Goal: Task Accomplishment & Management: Complete application form

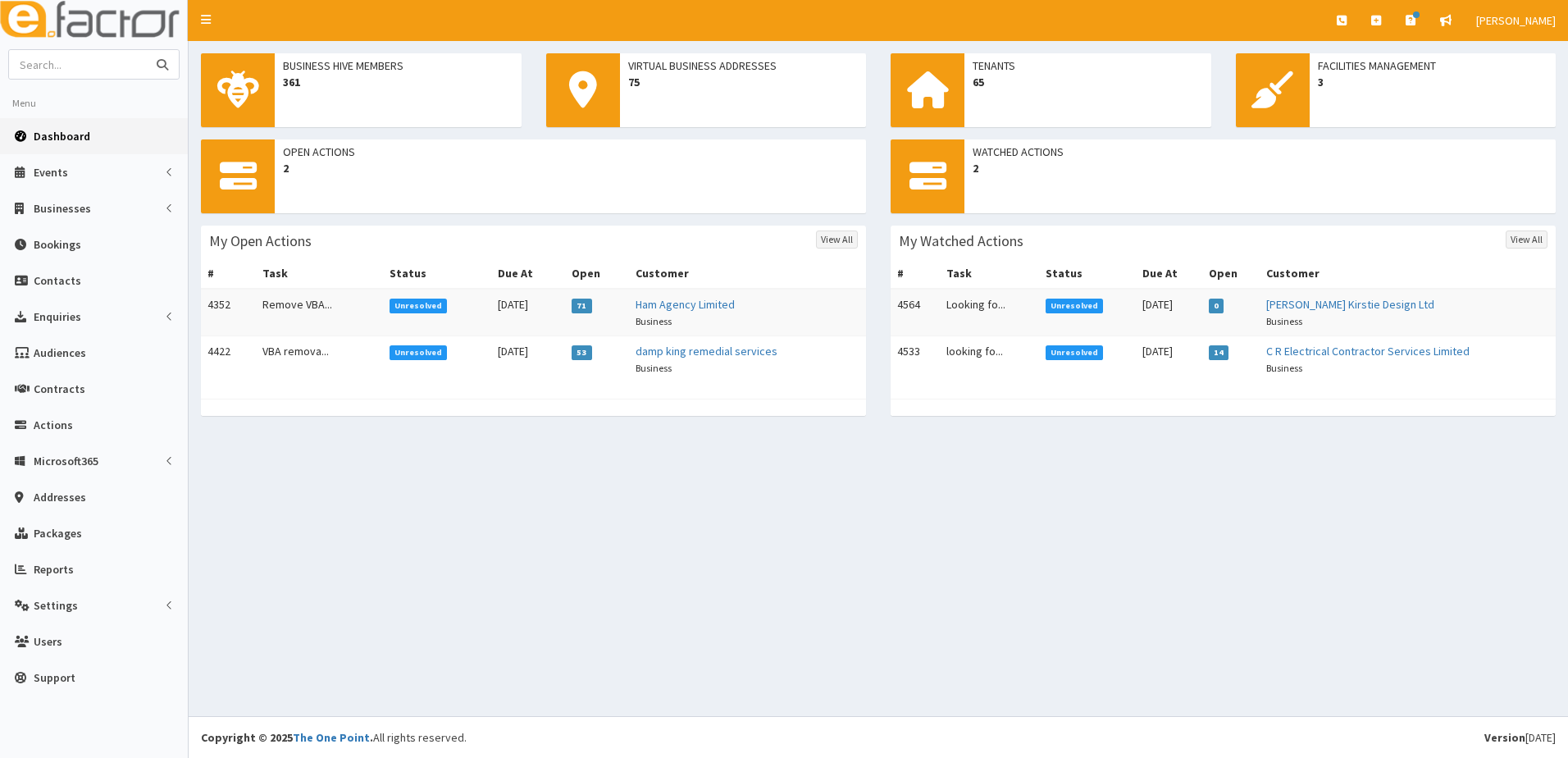
click at [133, 62] on input "text" at bounding box center [78, 64] width 137 height 29
type input "[PERSON_NAME]"
click at [146, 50] on button "submit" at bounding box center [162, 64] width 33 height 29
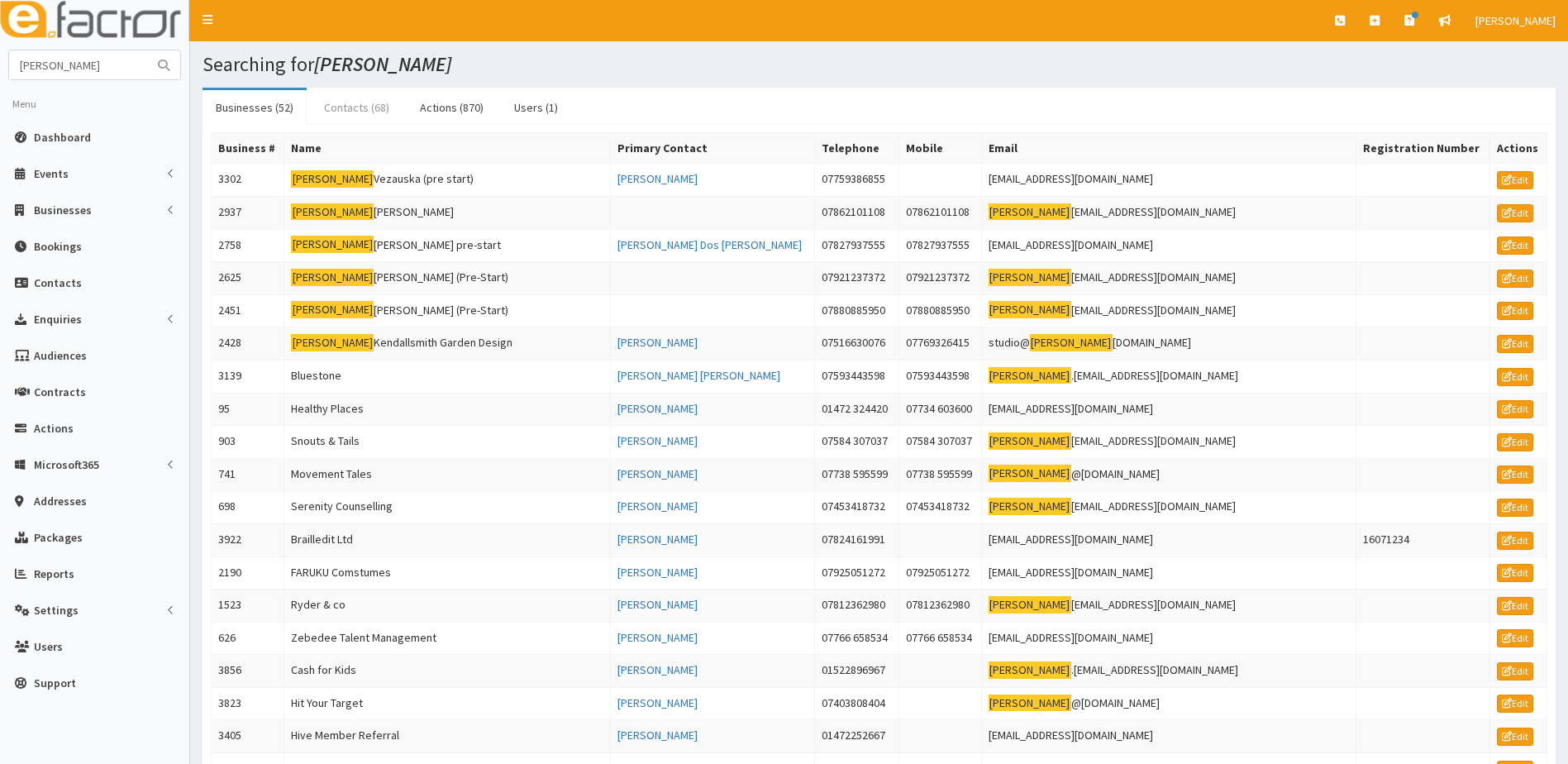
click at [360, 104] on link "Contacts (68)" at bounding box center [357, 107] width 92 height 35
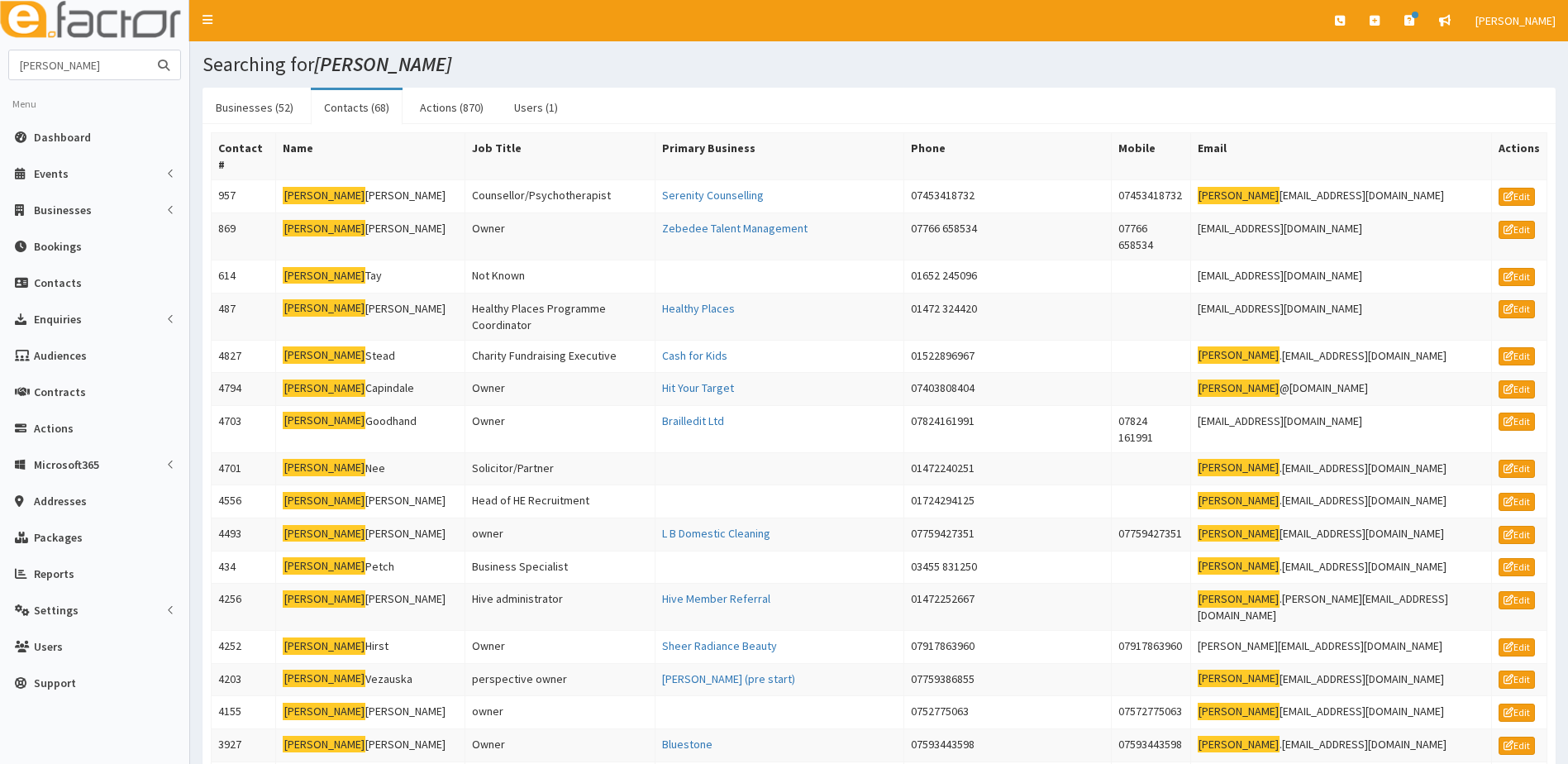
click at [81, 65] on input "laura" at bounding box center [79, 65] width 139 height 29
type input "laura dos"
click at [147, 51] on button "submit" at bounding box center [163, 65] width 33 height 29
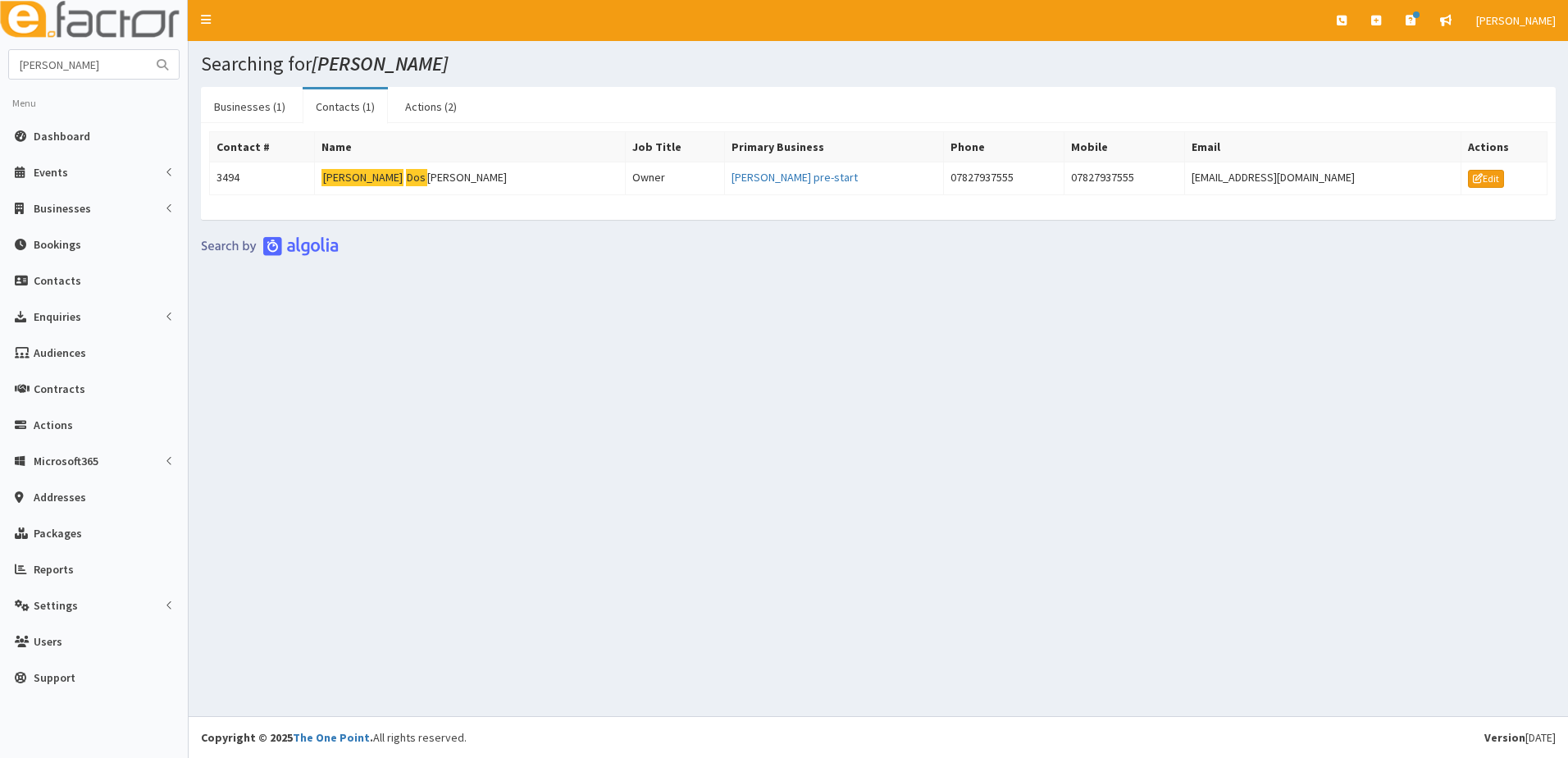
drag, startPoint x: 240, startPoint y: 180, endPoint x: 840, endPoint y: 385, distance: 634.1
click at [840, 385] on div "Searching for laura dos Businesses (1) Contacts (1) Actions (2) Business # Name…" at bounding box center [878, 378] width 1379 height 675
click at [242, 109] on link "Businesses (1)" at bounding box center [249, 106] width 98 height 34
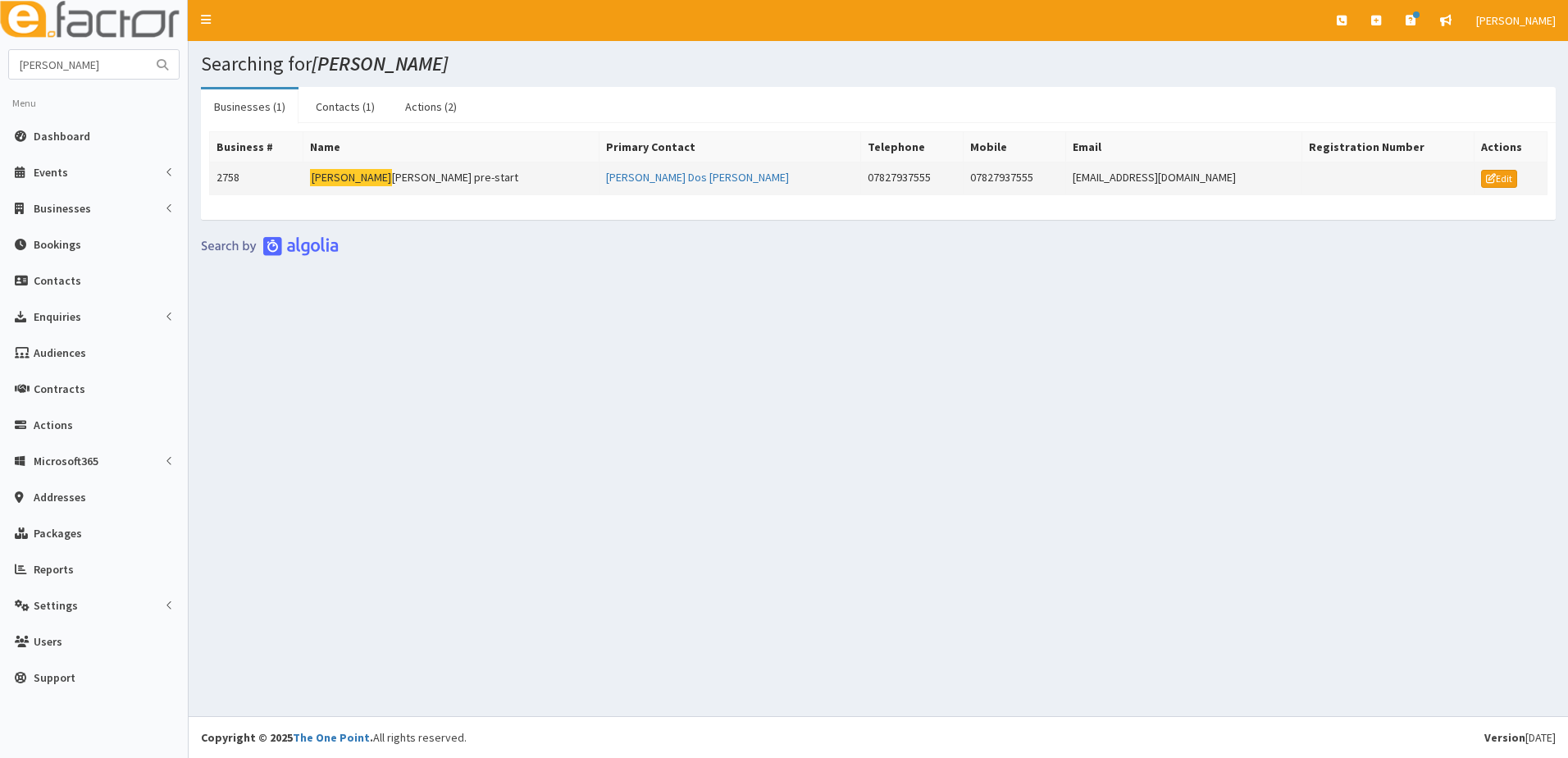
click at [231, 182] on td "2758" at bounding box center [256, 178] width 94 height 33
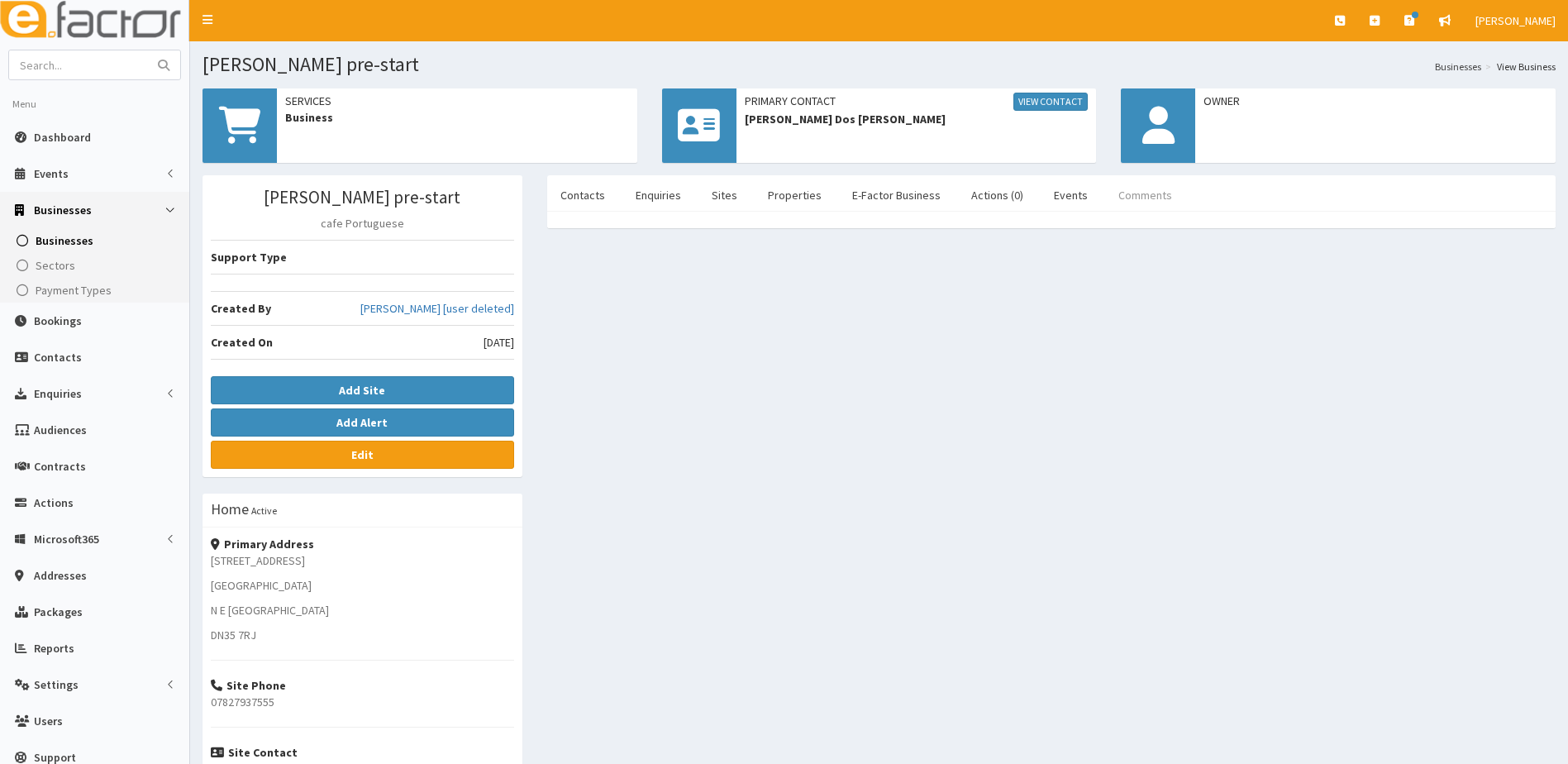
click at [1110, 198] on link "Comments" at bounding box center [1145, 195] width 81 height 35
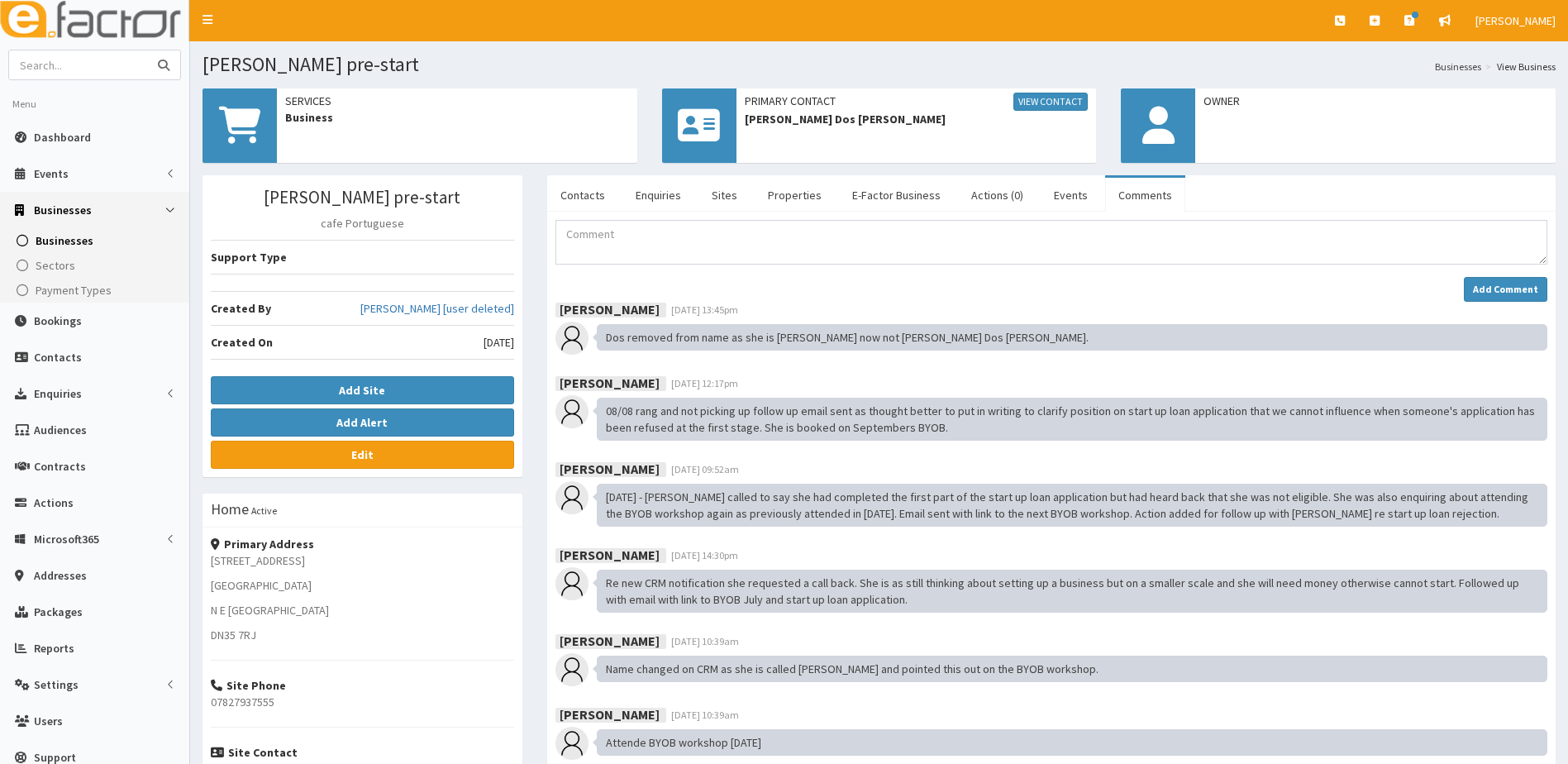
click at [124, 63] on input "text" at bounding box center [79, 65] width 139 height 29
type input "grant king"
click at [147, 51] on button "submit" at bounding box center [163, 65] width 33 height 29
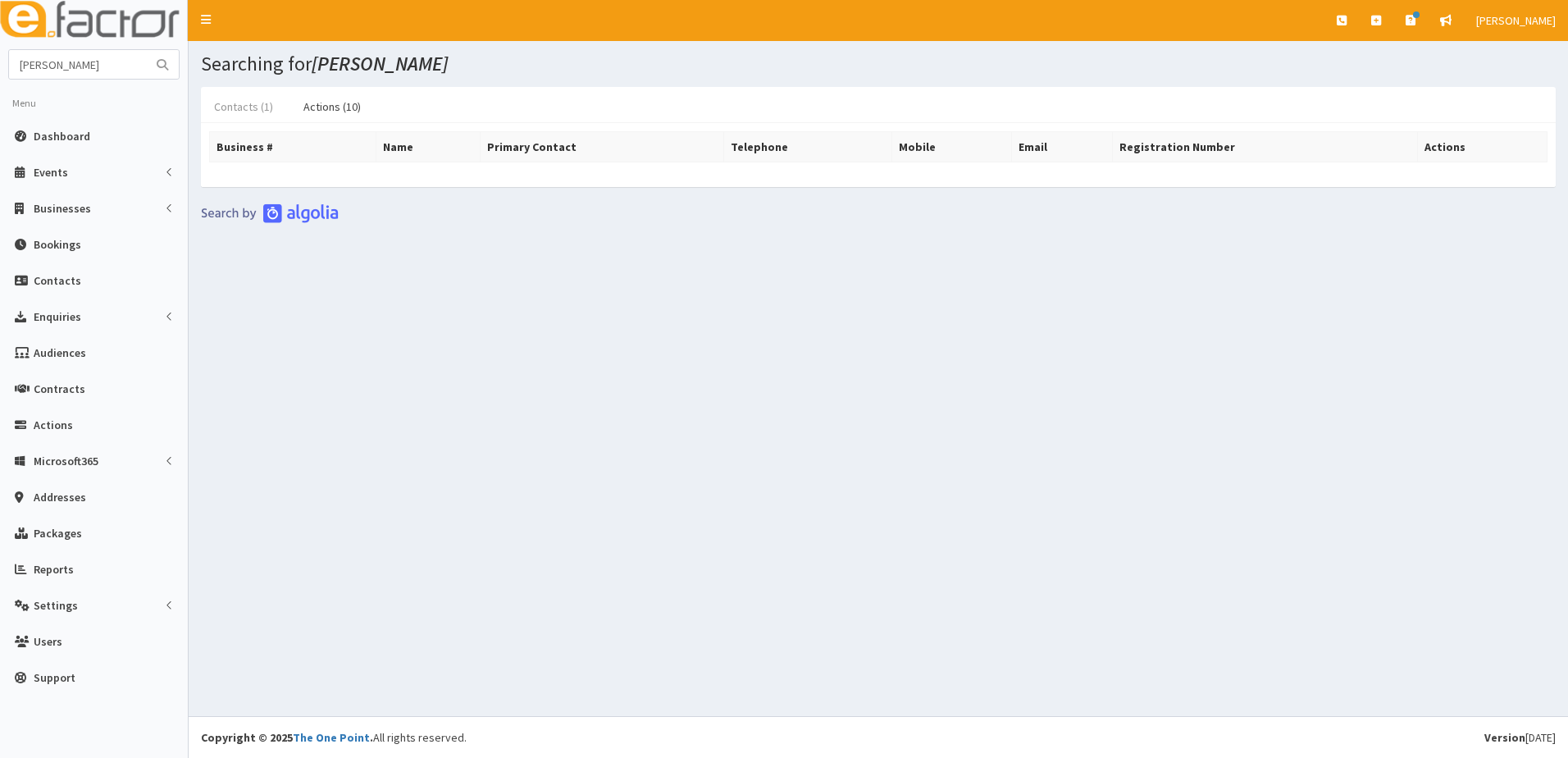
click at [239, 106] on link "Contacts (1)" at bounding box center [243, 106] width 85 height 34
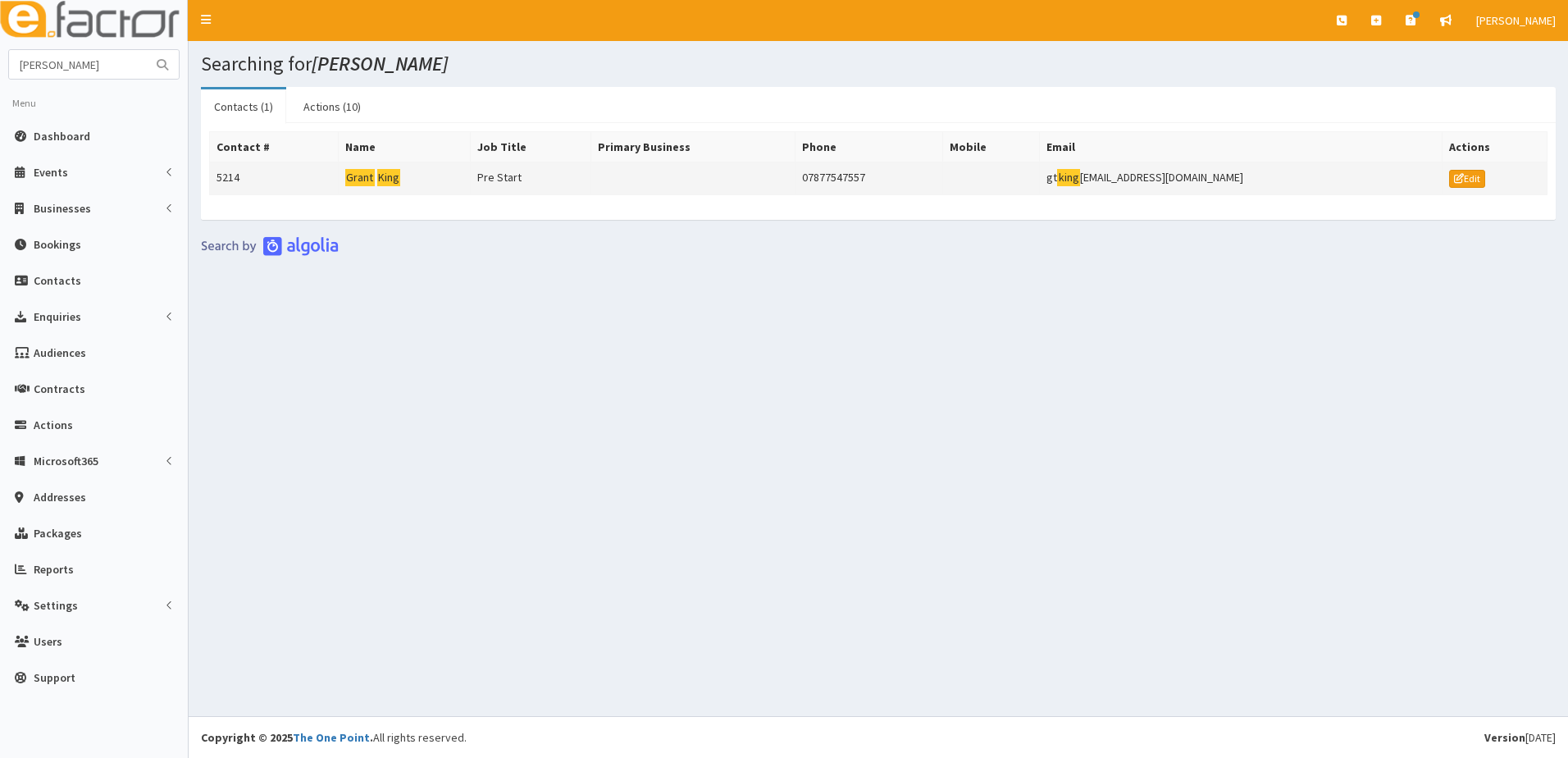
click at [234, 173] on td "5214" at bounding box center [274, 178] width 129 height 33
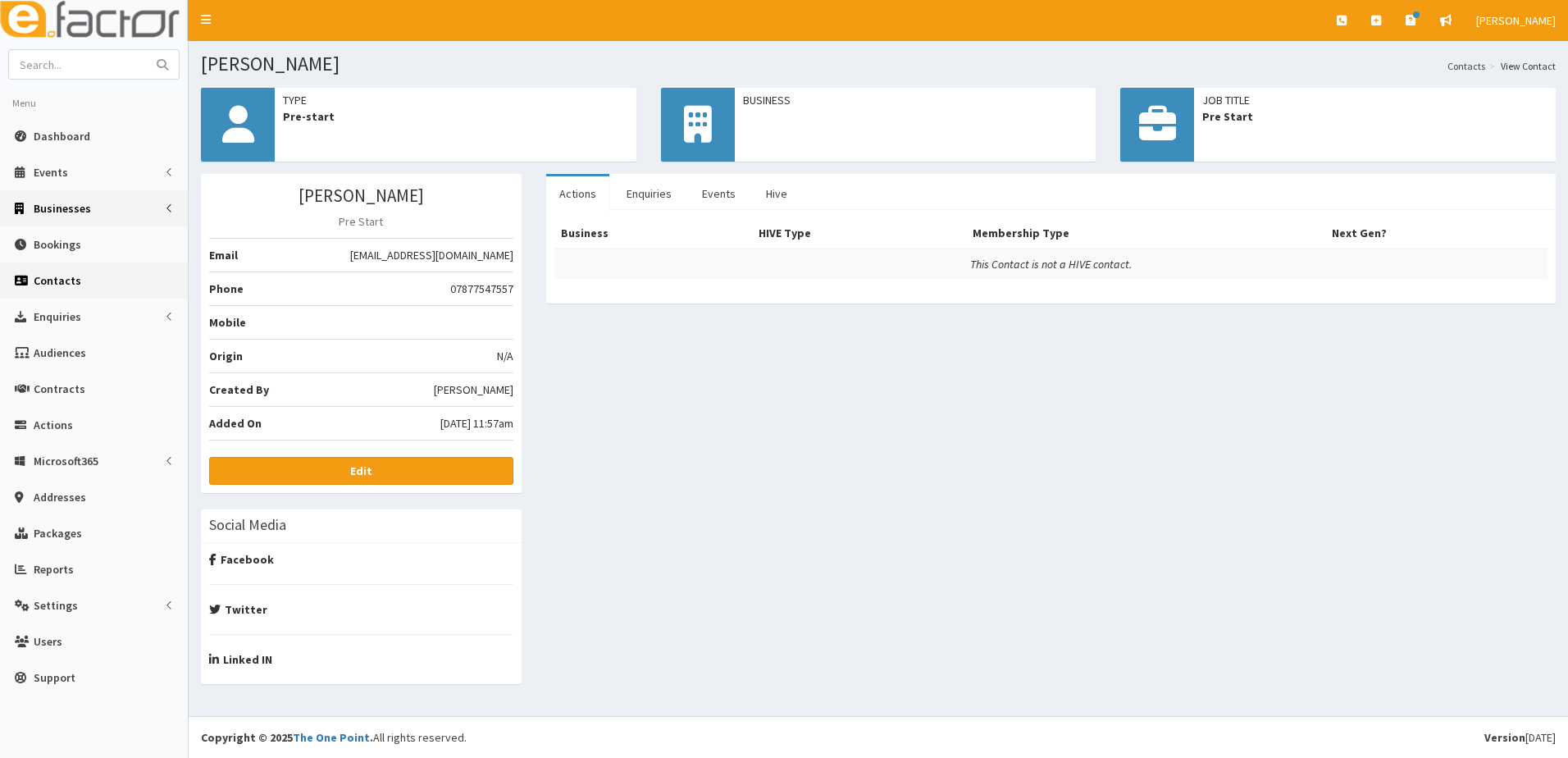
click at [86, 216] on span "Businesses" at bounding box center [62, 208] width 58 height 15
click at [69, 239] on span "Businesses" at bounding box center [63, 239] width 57 height 15
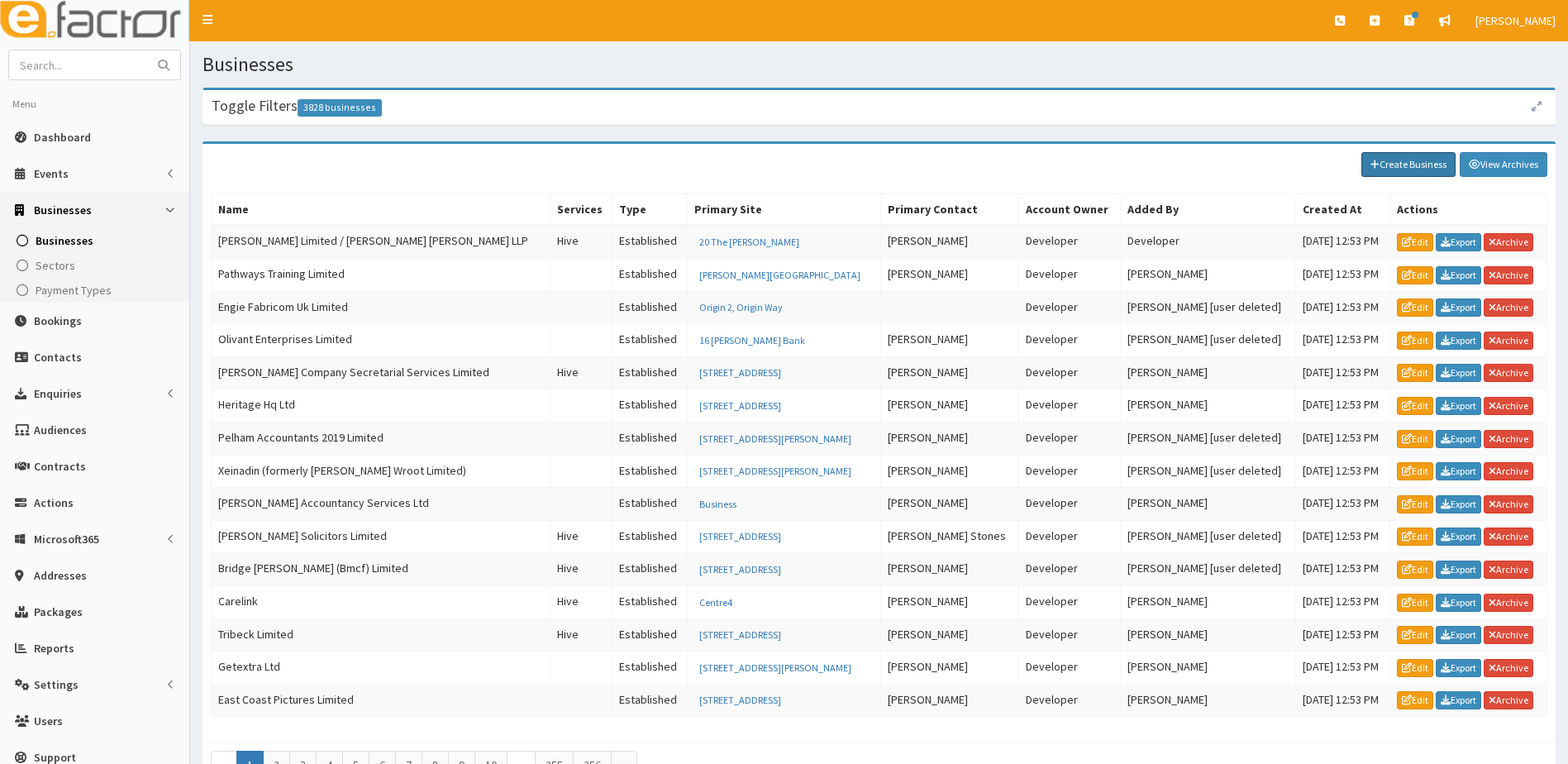
click at [1380, 161] on link "Create Business" at bounding box center [1408, 164] width 95 height 24
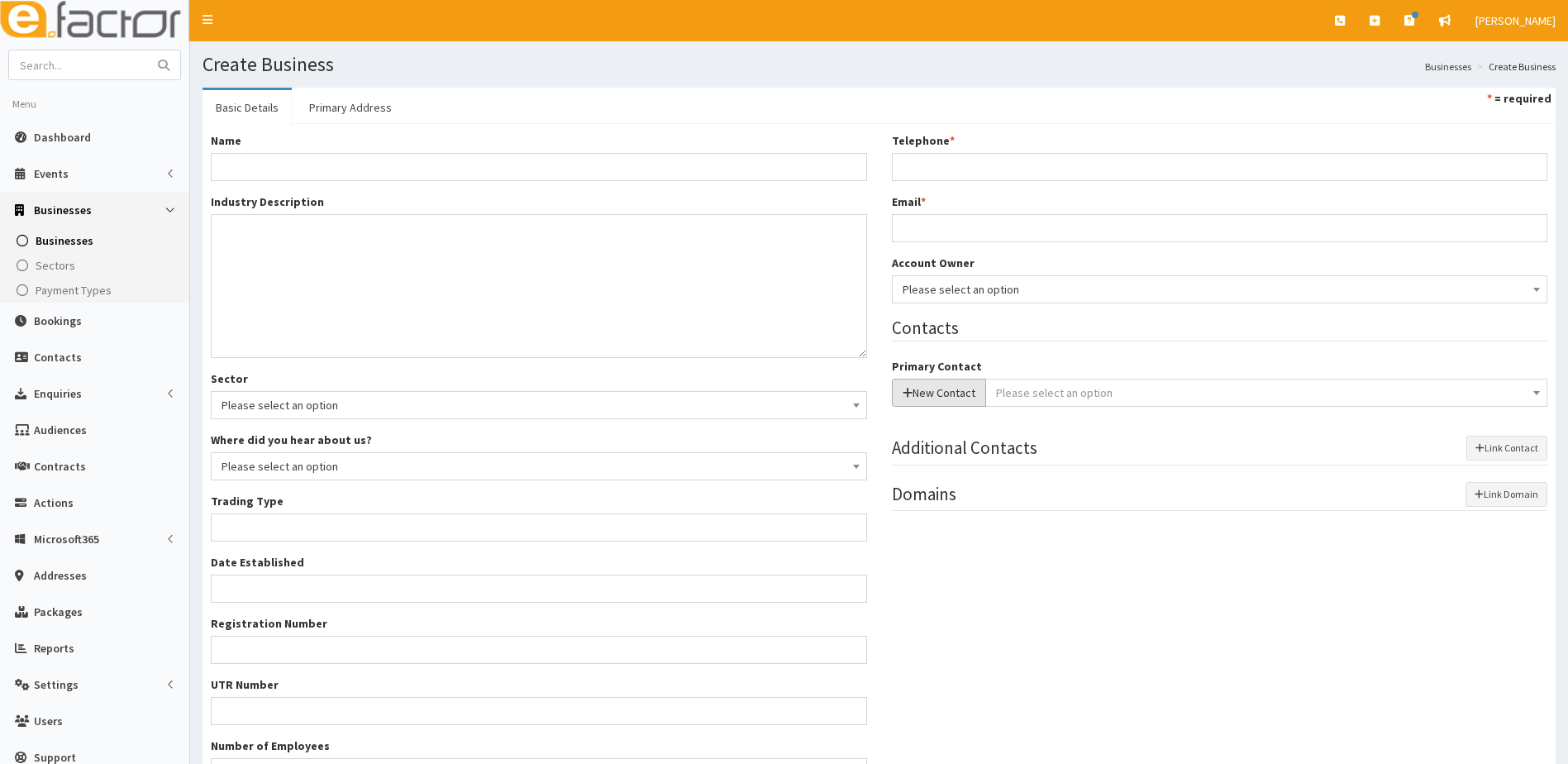
click at [950, 395] on button "New Contact" at bounding box center [939, 392] width 95 height 28
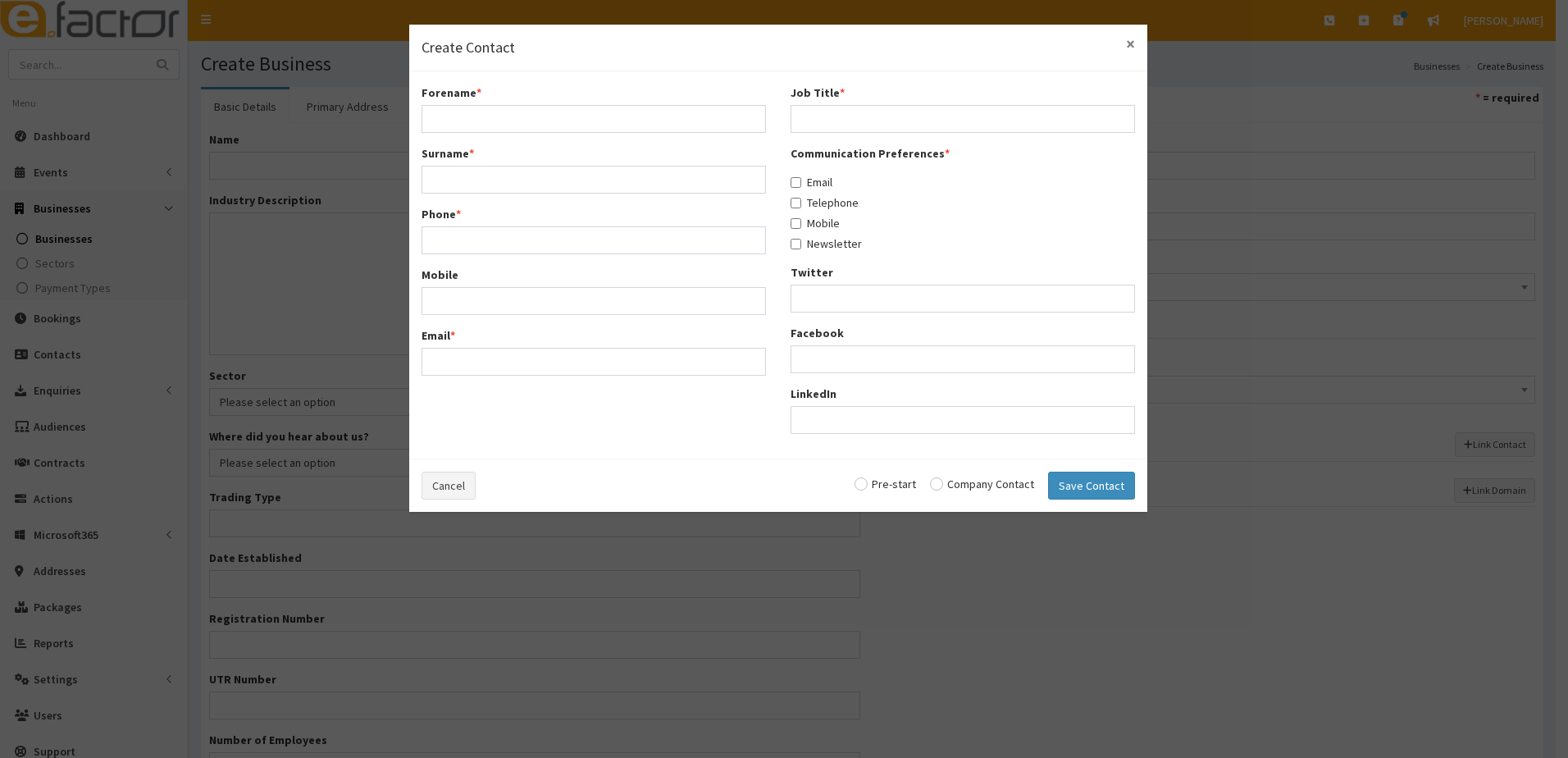
click at [1133, 44] on span "×" at bounding box center [1130, 44] width 9 height 22
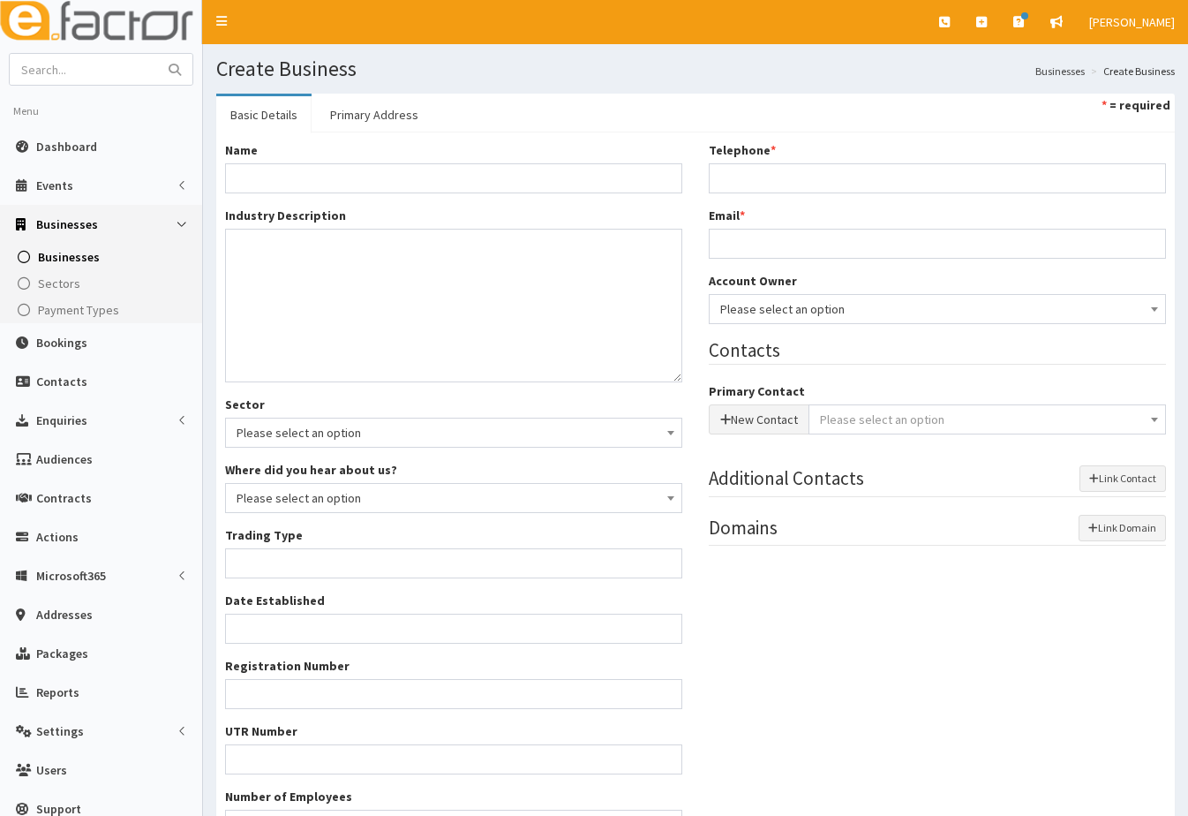
click at [930, 416] on span "Please select an option" at bounding box center [882, 419] width 124 height 16
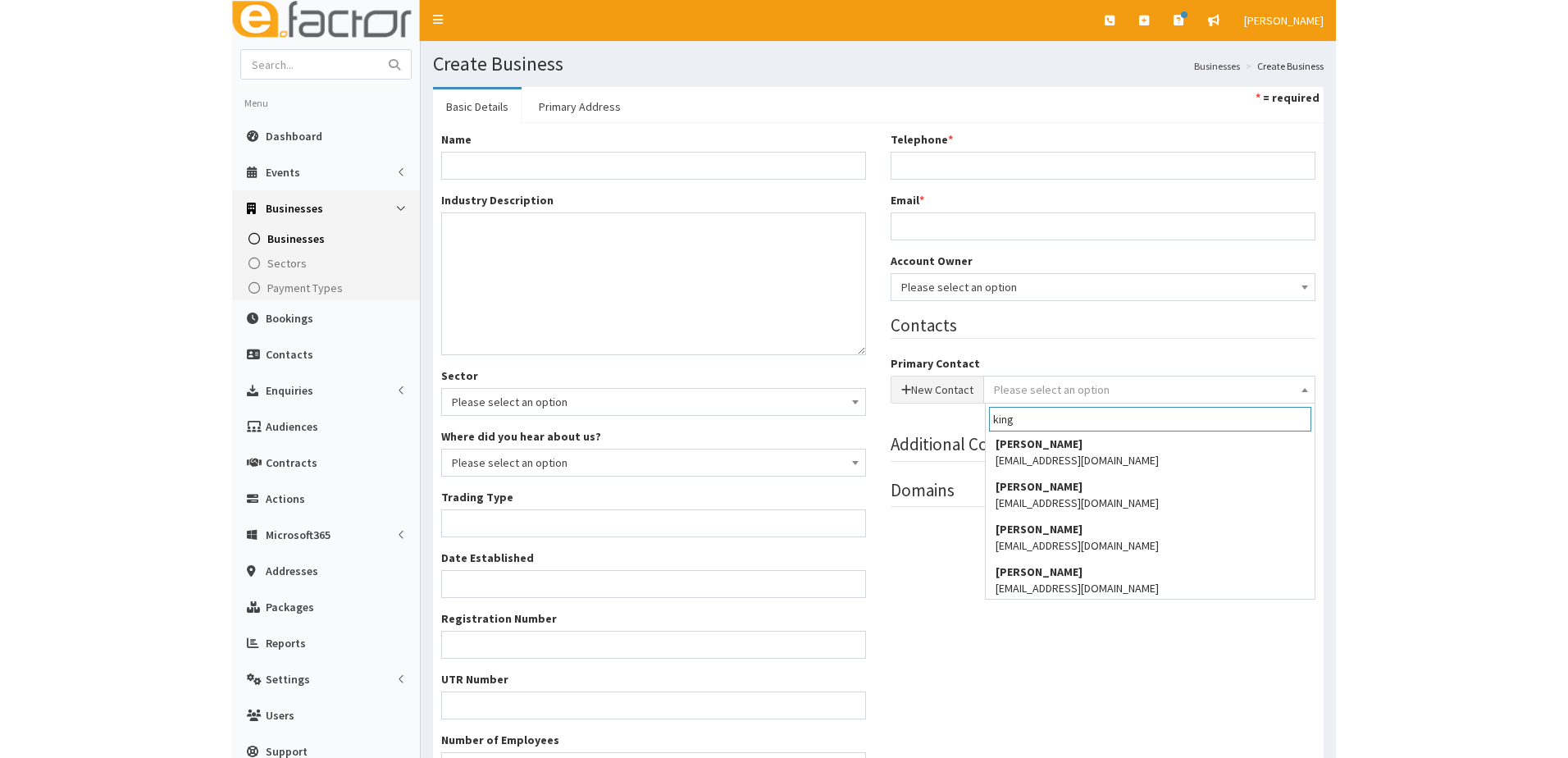
scroll to position [1457, 0]
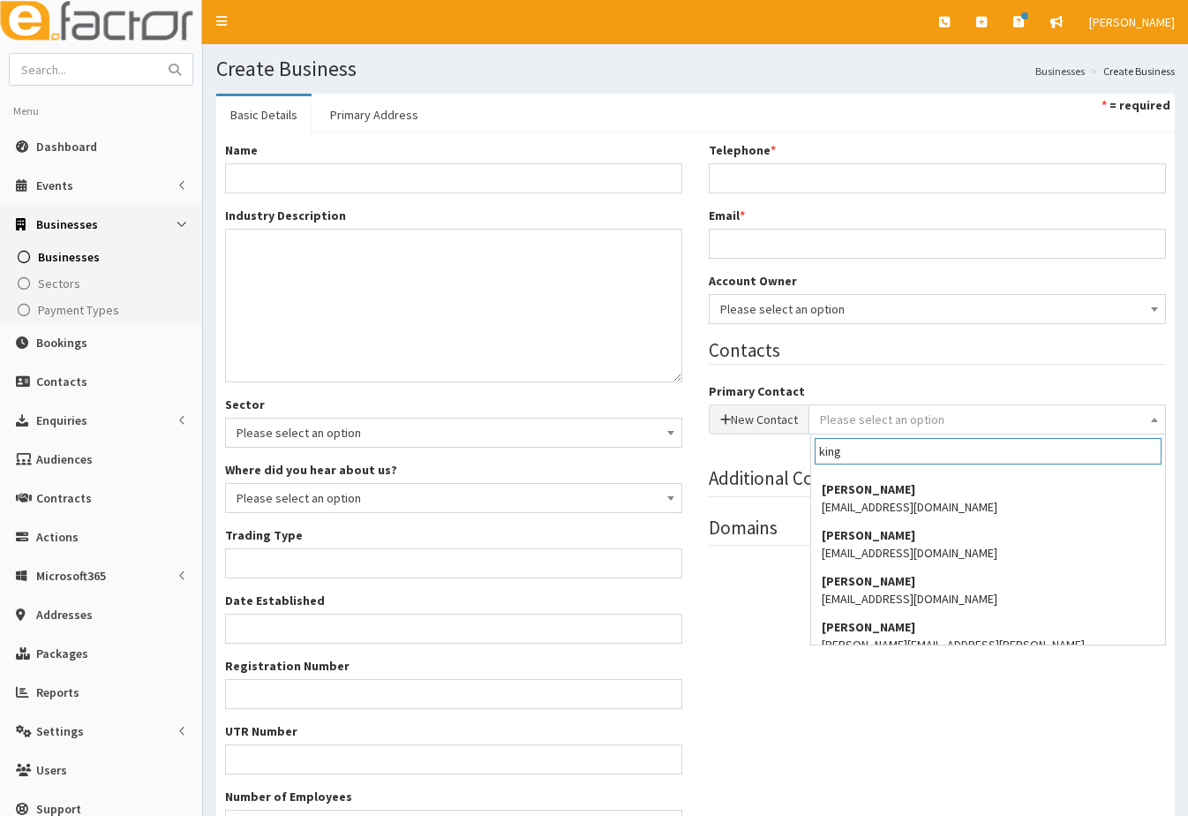
type input "king"
select select "5214"
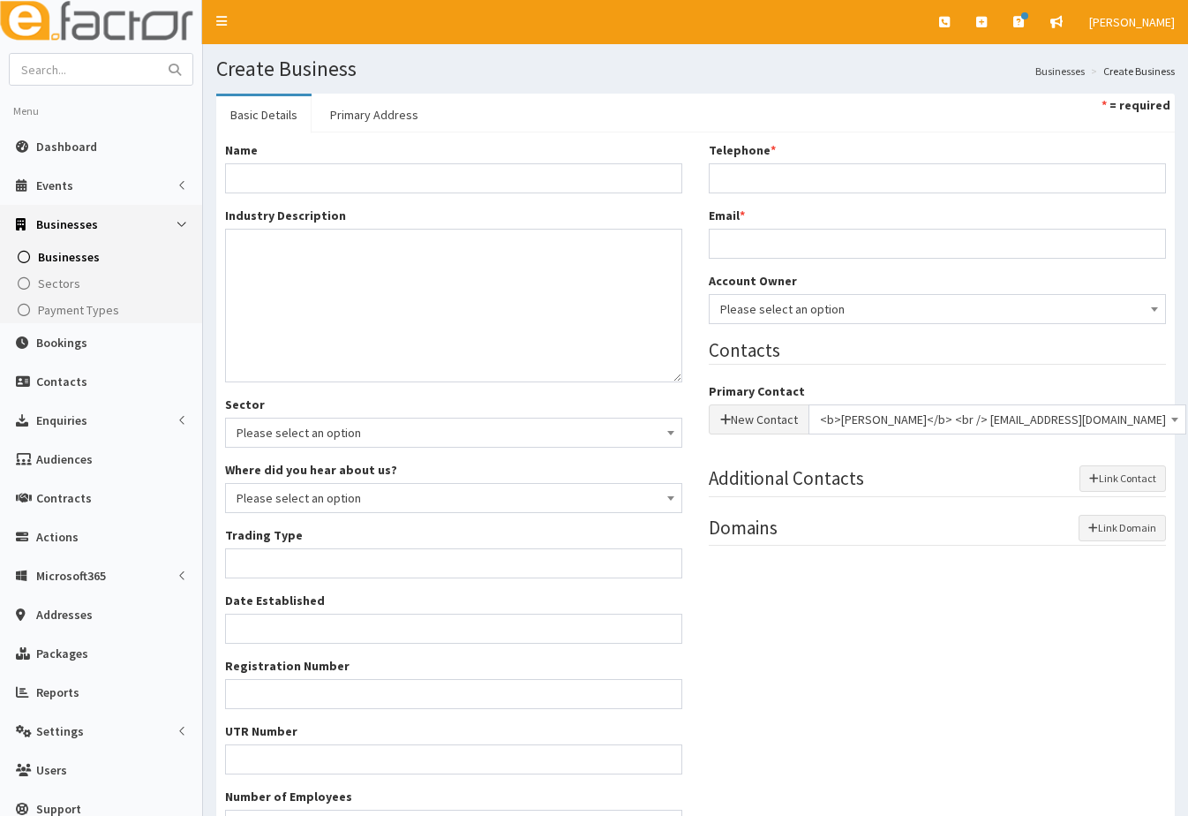
click at [917, 621] on div "Name * Industry Description * Sector Please select an option Business Supplies …" at bounding box center [696, 497] width 968 height 712
click at [334, 175] on input "Name *" at bounding box center [453, 178] width 457 height 30
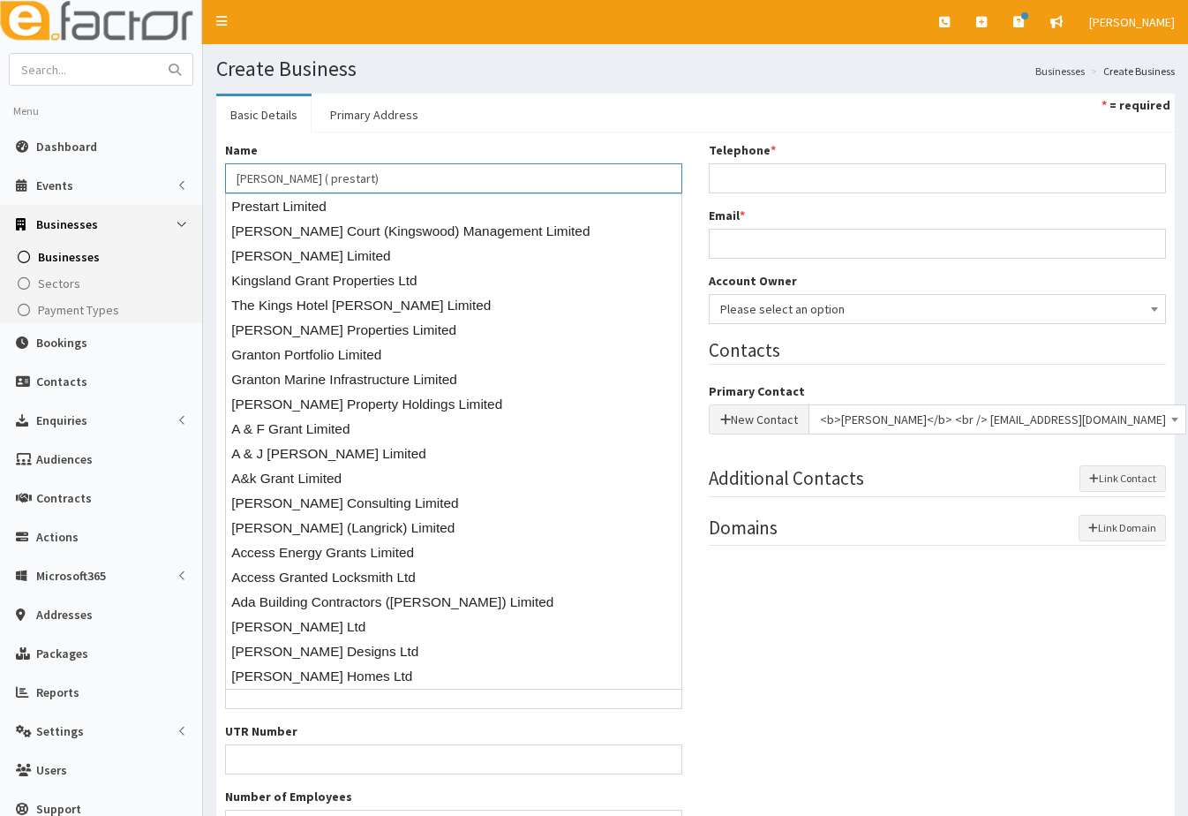
type input "Grant King ( prestart)"
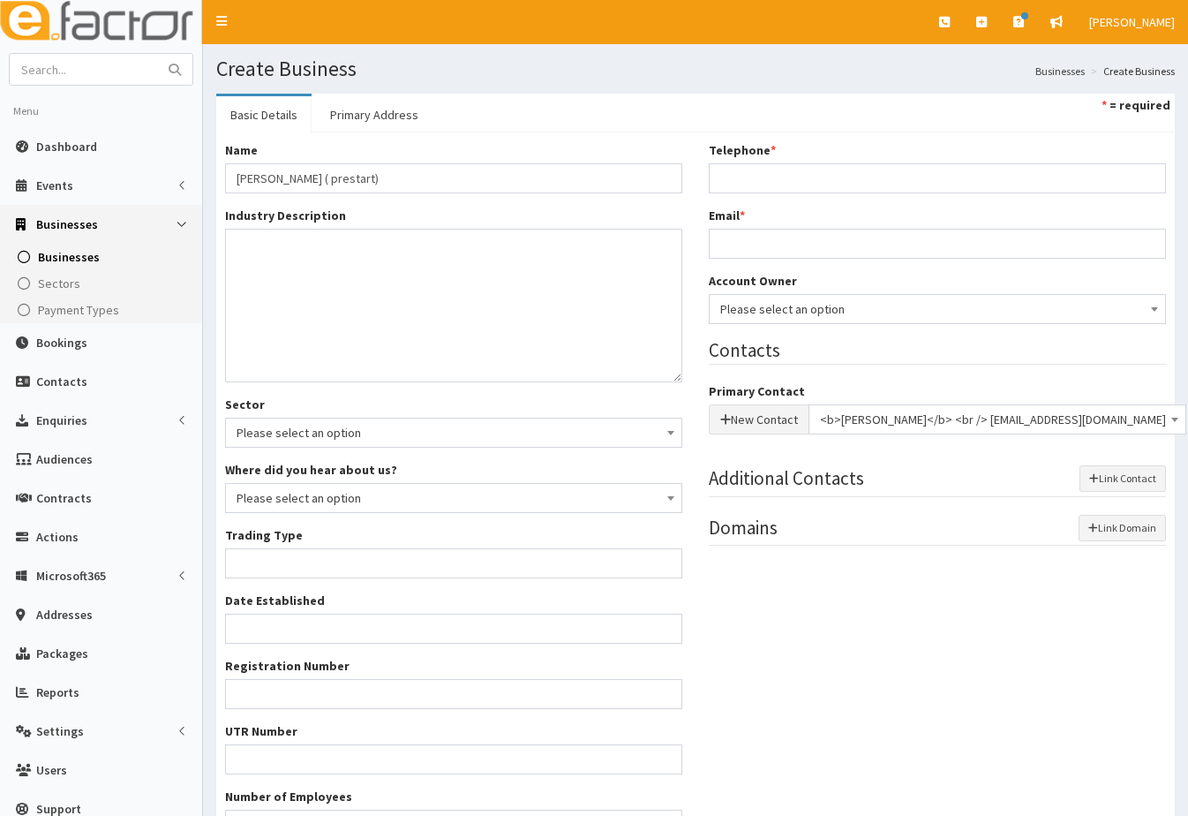
click at [438, 124] on ul "Basic Details Primary Address * = required" at bounding box center [695, 113] width 959 height 39
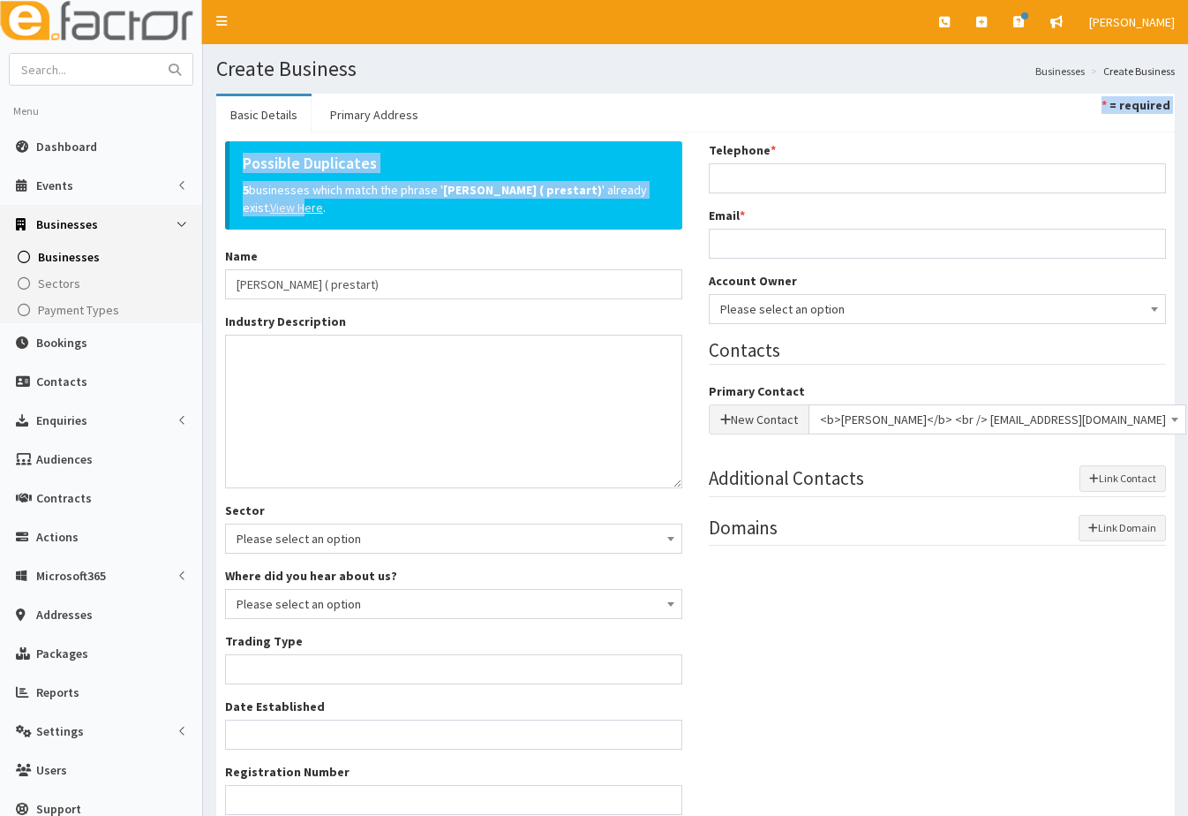
drag, startPoint x: 438, startPoint y: 124, endPoint x: 252, endPoint y: 207, distance: 203.9
click at [252, 207] on div "Basic Details Primary Address * = required Possible Duplicates 5 businesses whi…" at bounding box center [695, 556] width 959 height 924
click at [270, 207] on u "View Here" at bounding box center [296, 208] width 53 height 16
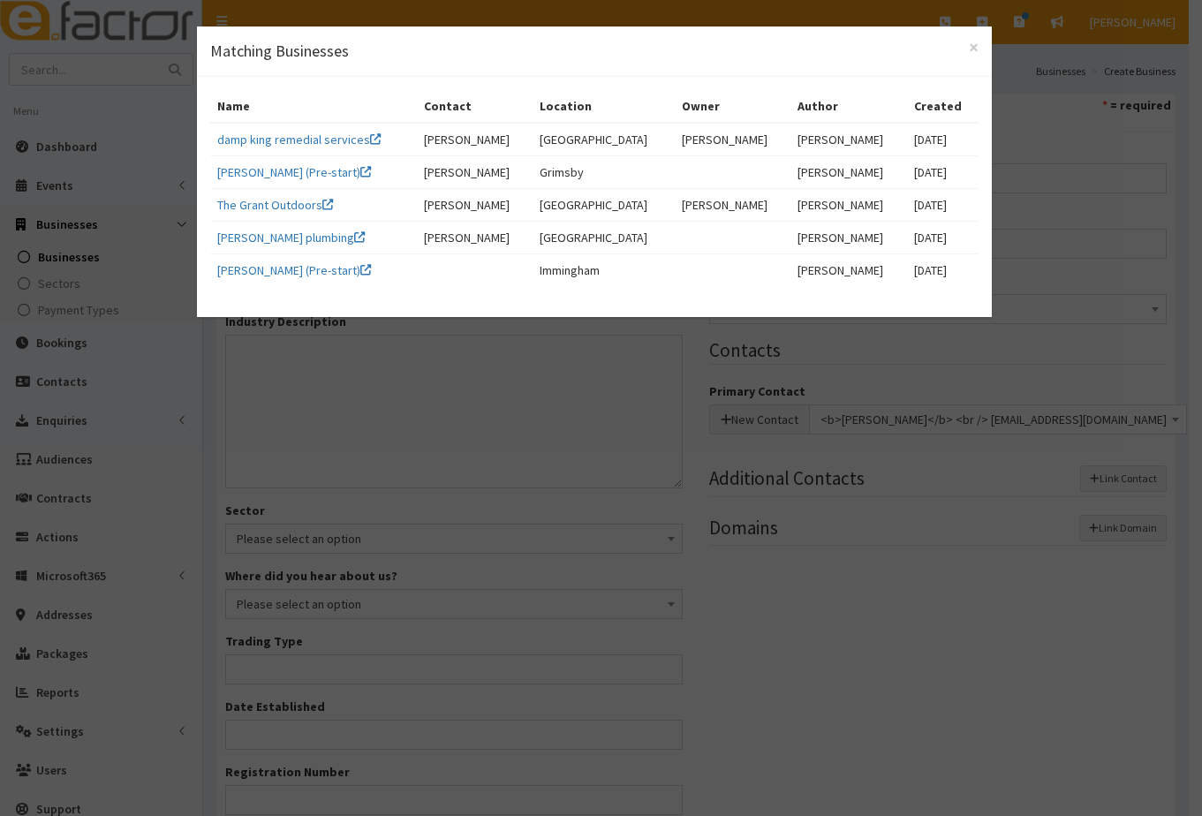
click at [314, 354] on div "× Matching Businesses Name Contact Location Owner Author Created damp king reme…" at bounding box center [601, 408] width 1202 height 816
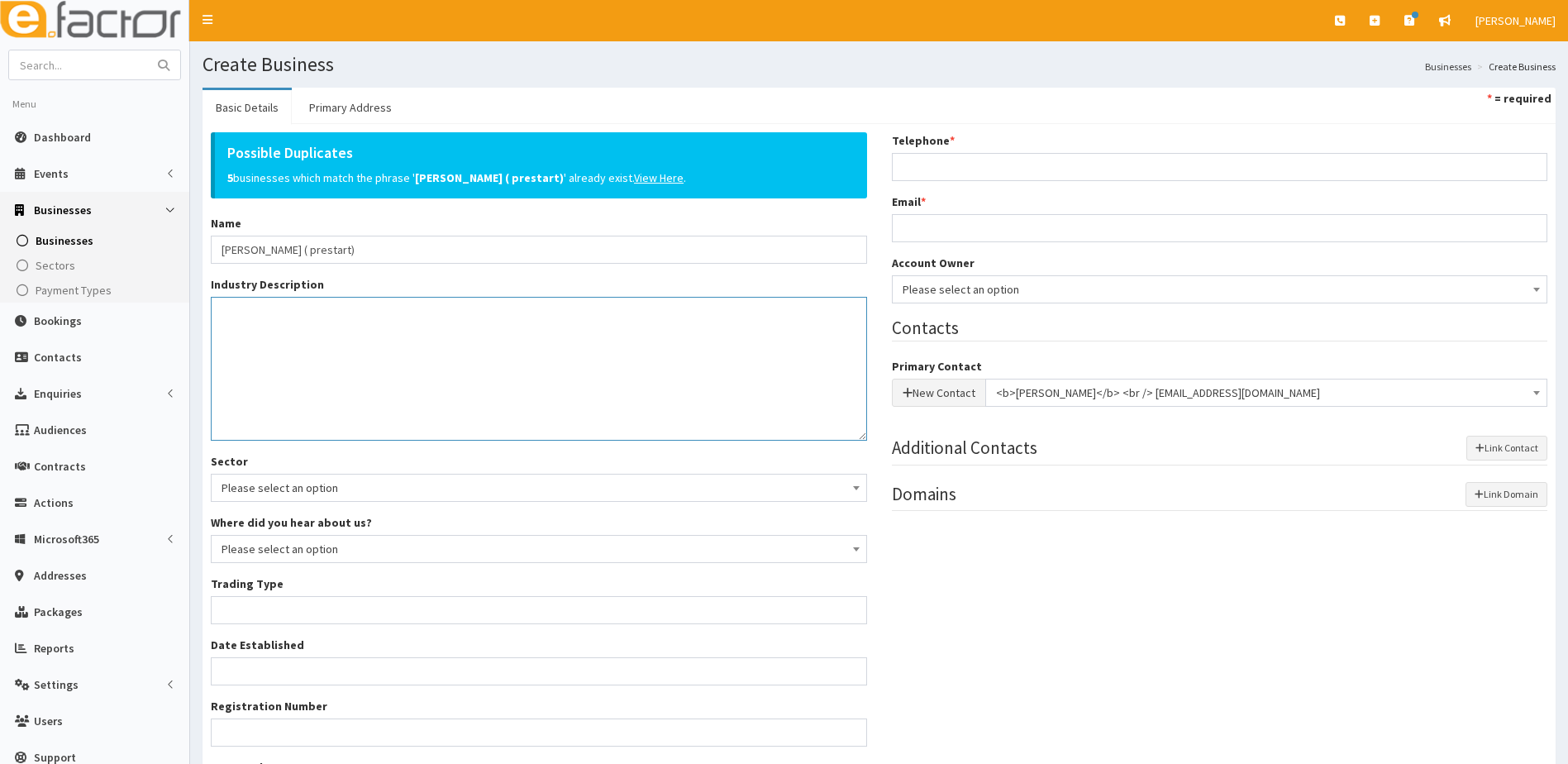
click at [261, 310] on textarea "Industry Description *" at bounding box center [538, 369] width 656 height 144
type textarea "unknown"
click at [917, 162] on input "Telephone *" at bounding box center [1220, 167] width 656 height 28
paste input "07877547557"
type input "07877547557"
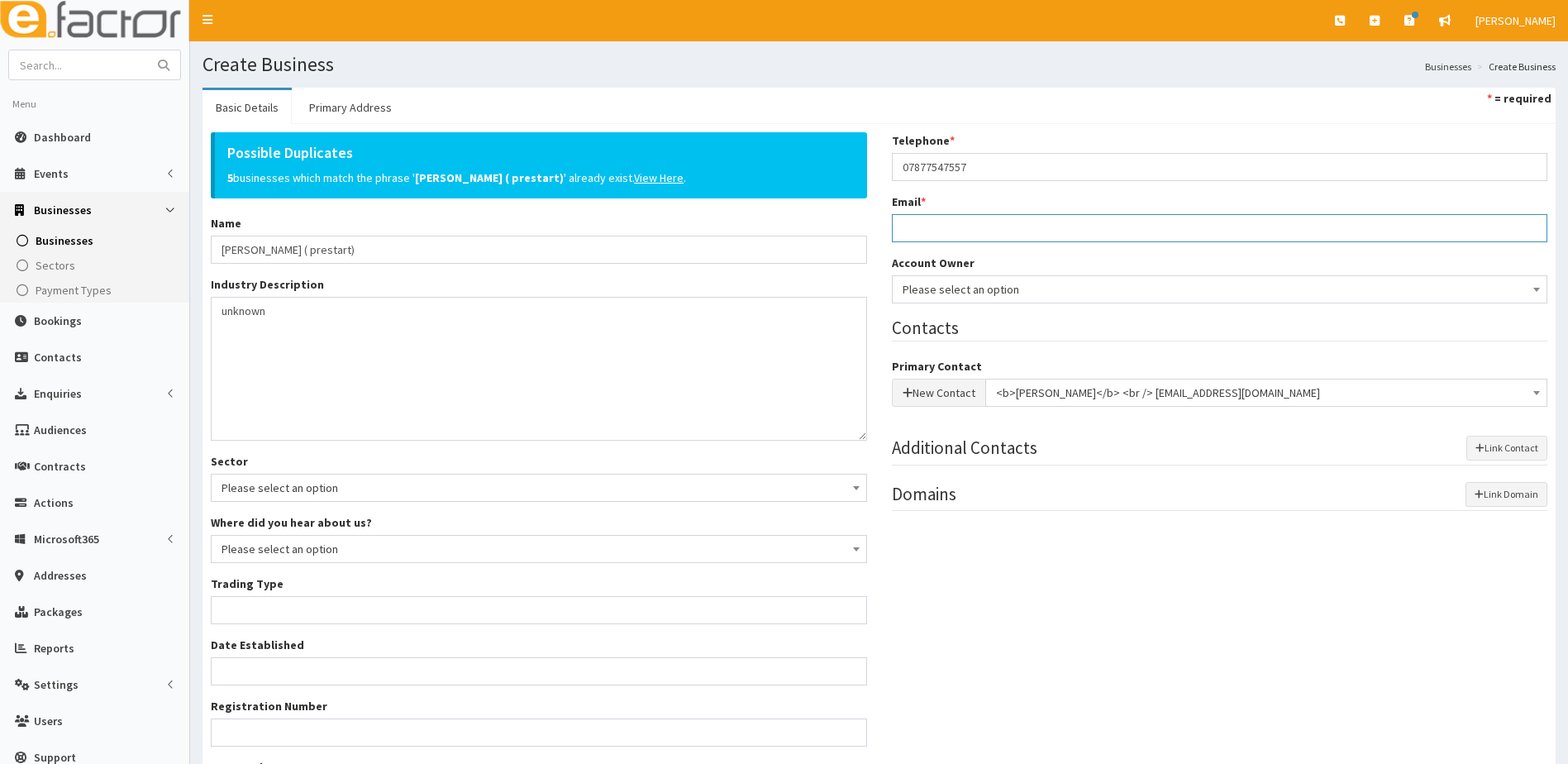
click at [921, 224] on input "Email *" at bounding box center [1220, 228] width 656 height 28
paste input "[EMAIL_ADDRESS][DOMAIN_NAME]"
type input "[EMAIL_ADDRESS][DOMAIN_NAME]"
click at [286, 483] on span "Please select an option" at bounding box center [539, 488] width 635 height 23
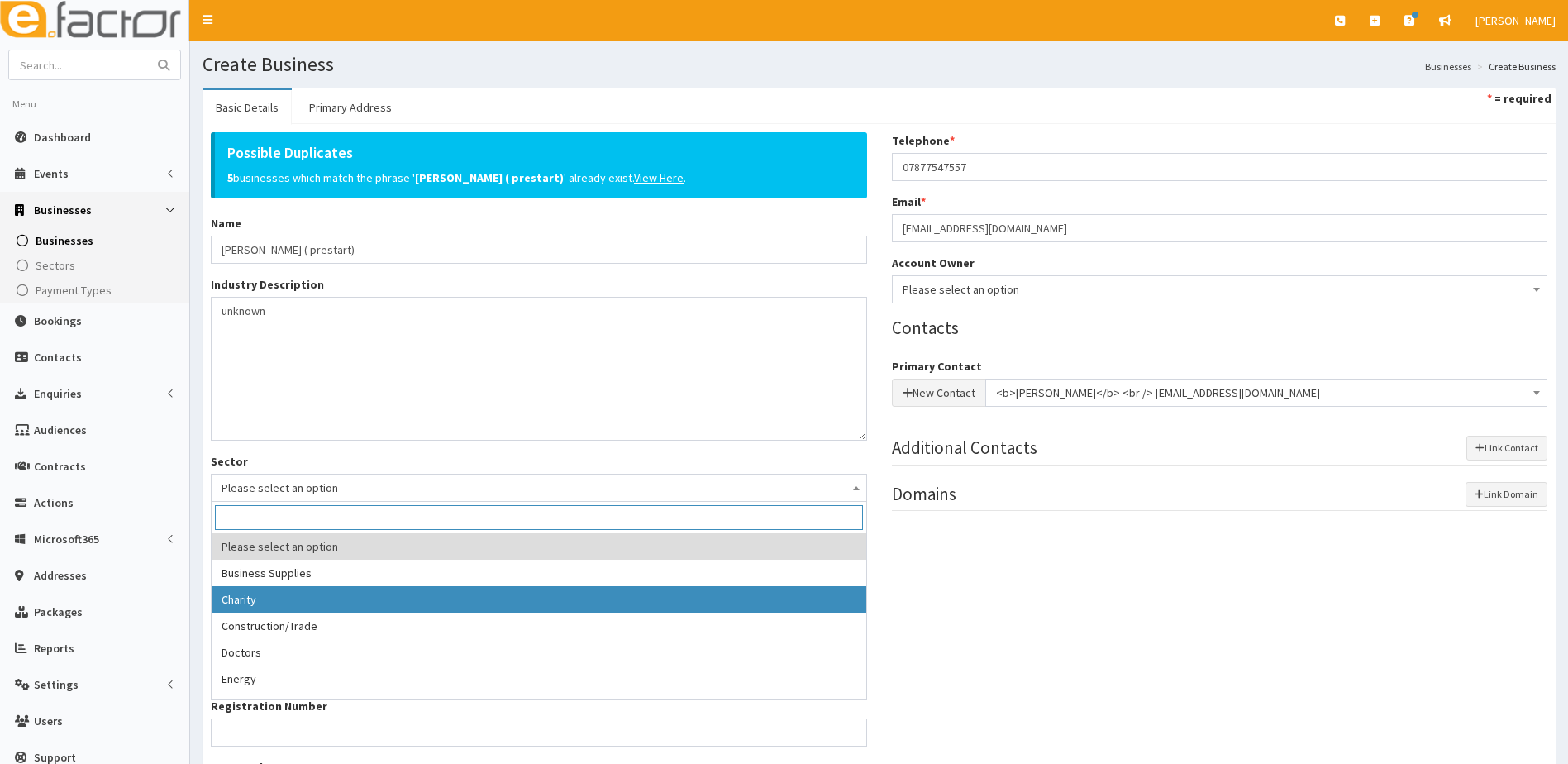
click at [916, 612] on div "Possible Duplicates 5 businesses which match the phrase ' Grant King ( prestart…" at bounding box center [879, 507] width 1361 height 749
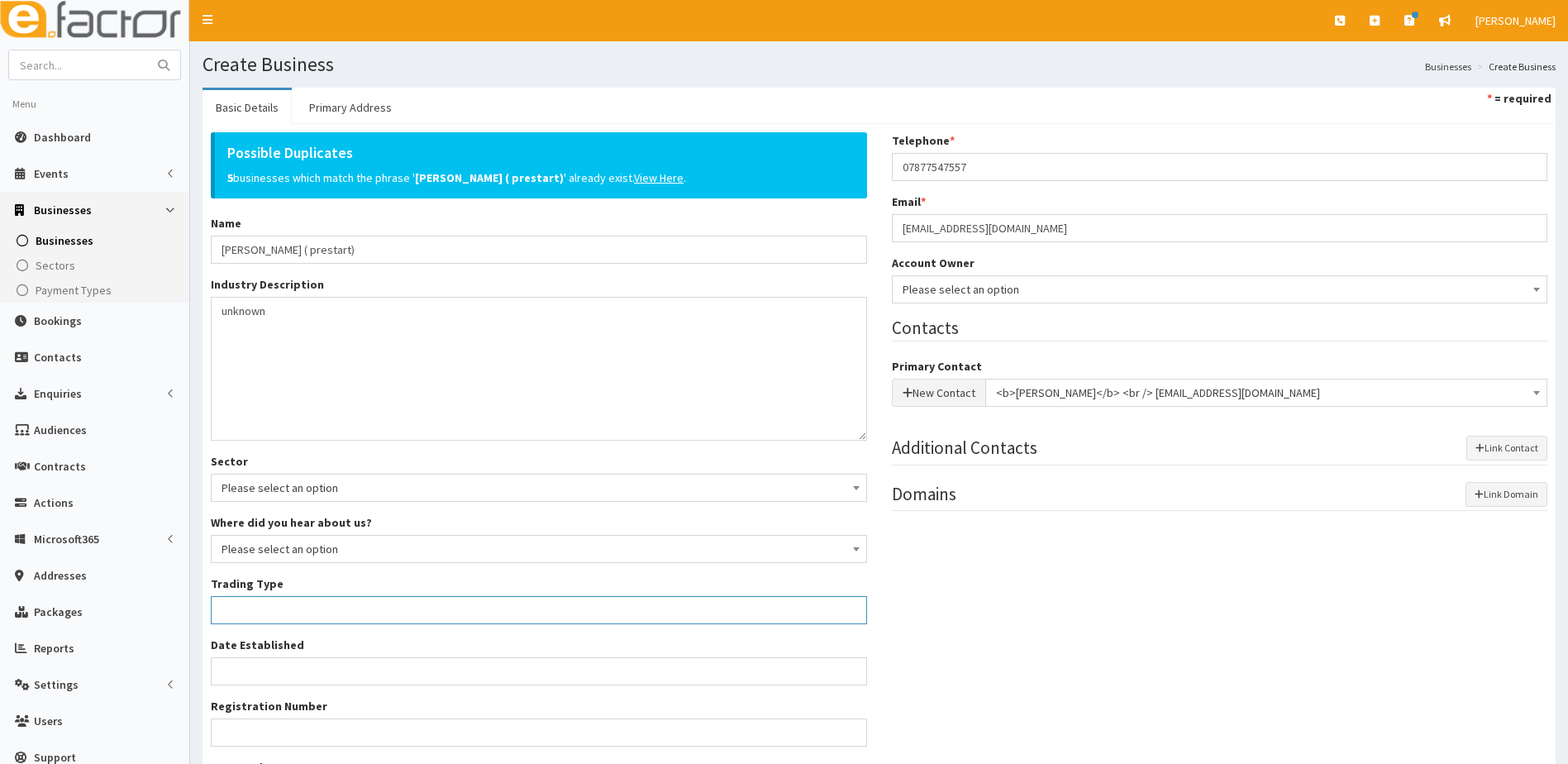
click at [281, 612] on input "Trading Type *" at bounding box center [538, 610] width 656 height 28
type input "unknown"
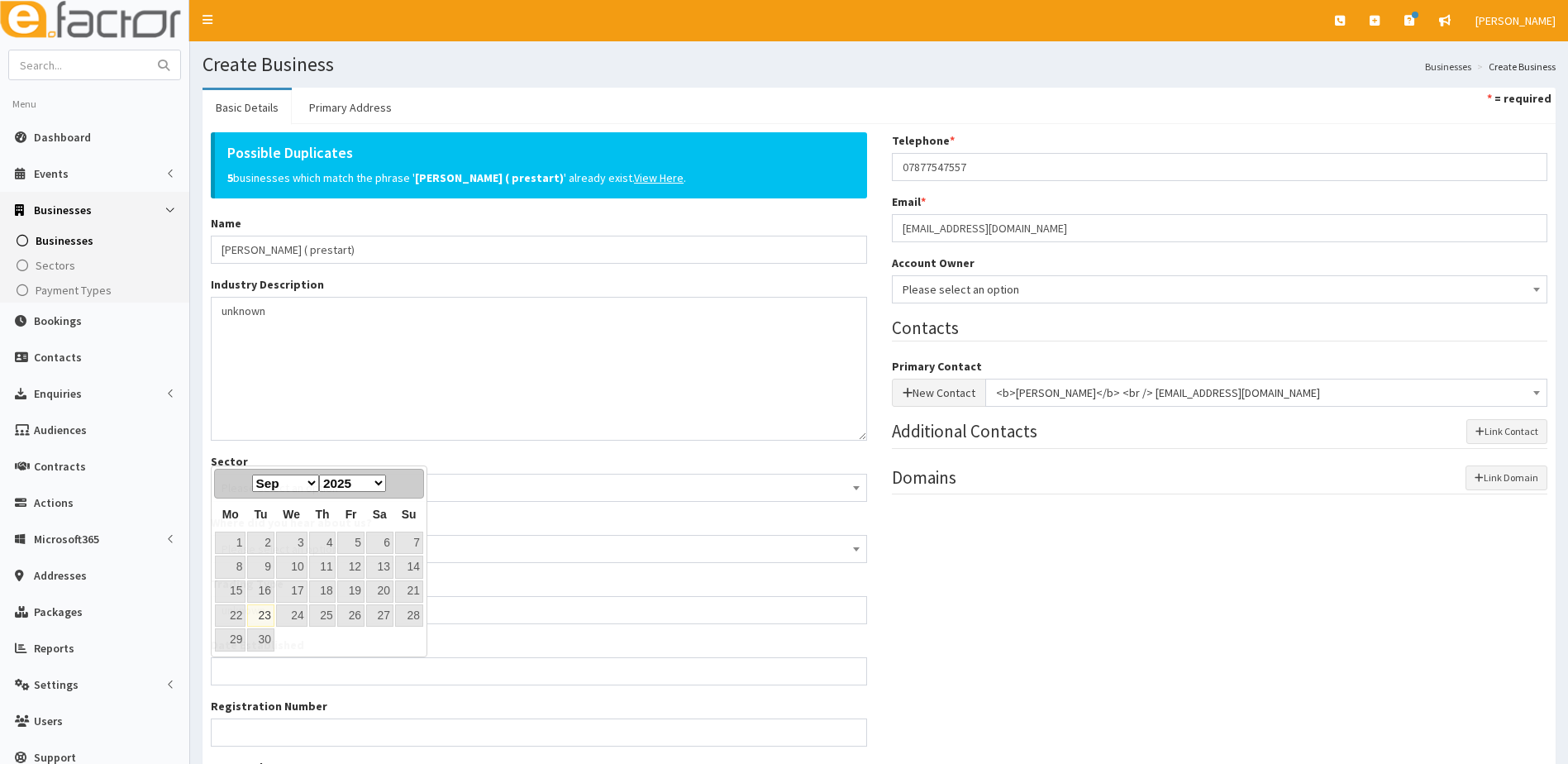
click at [1019, 590] on div "Possible Duplicates 5 businesses which match the phrase ' Grant King ( prestart…" at bounding box center [879, 507] width 1361 height 749
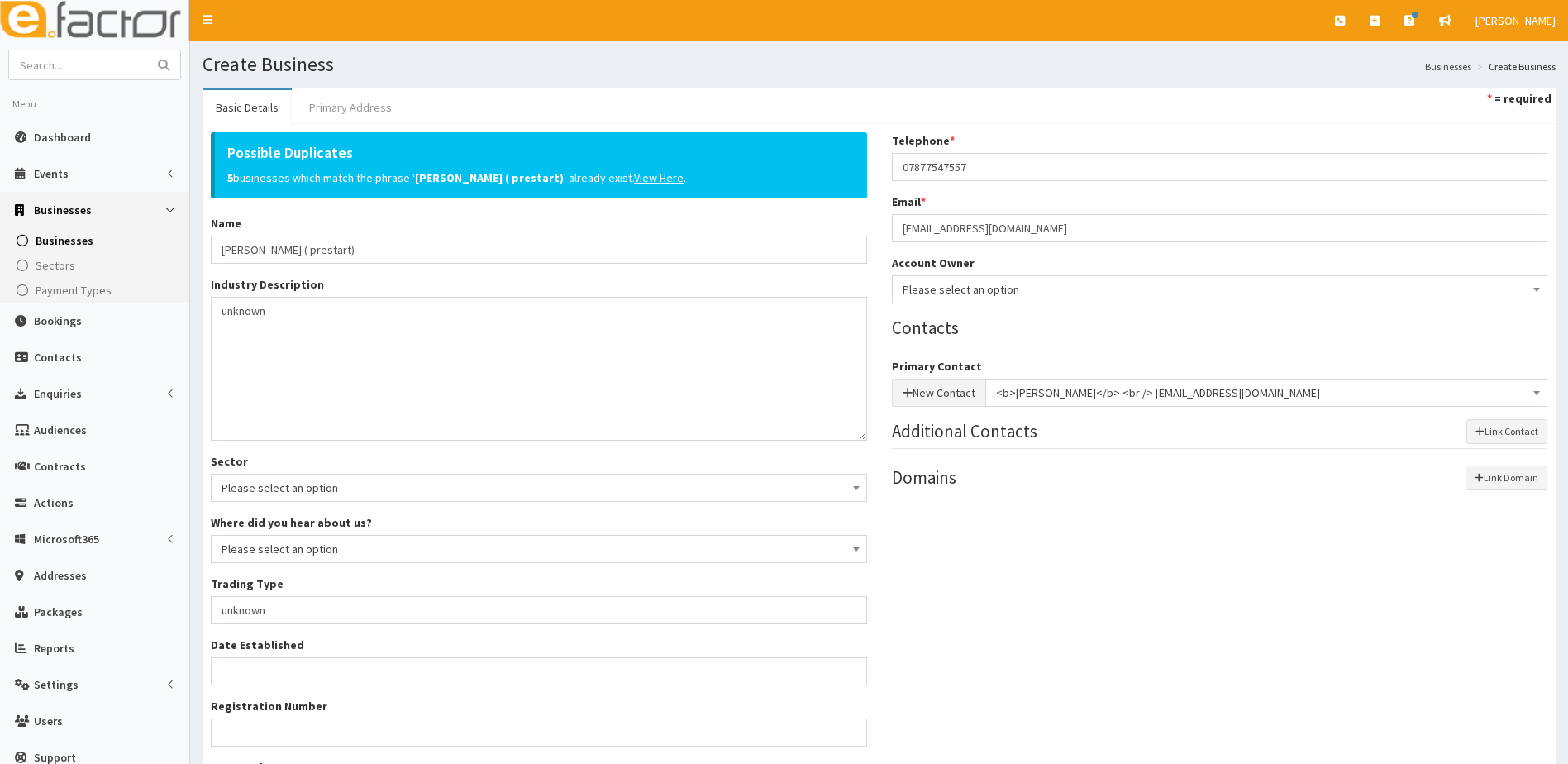
drag, startPoint x: 354, startPoint y: 99, endPoint x: 324, endPoint y: 110, distance: 32.0
click at [324, 110] on link "Primary Address" at bounding box center [350, 107] width 110 height 35
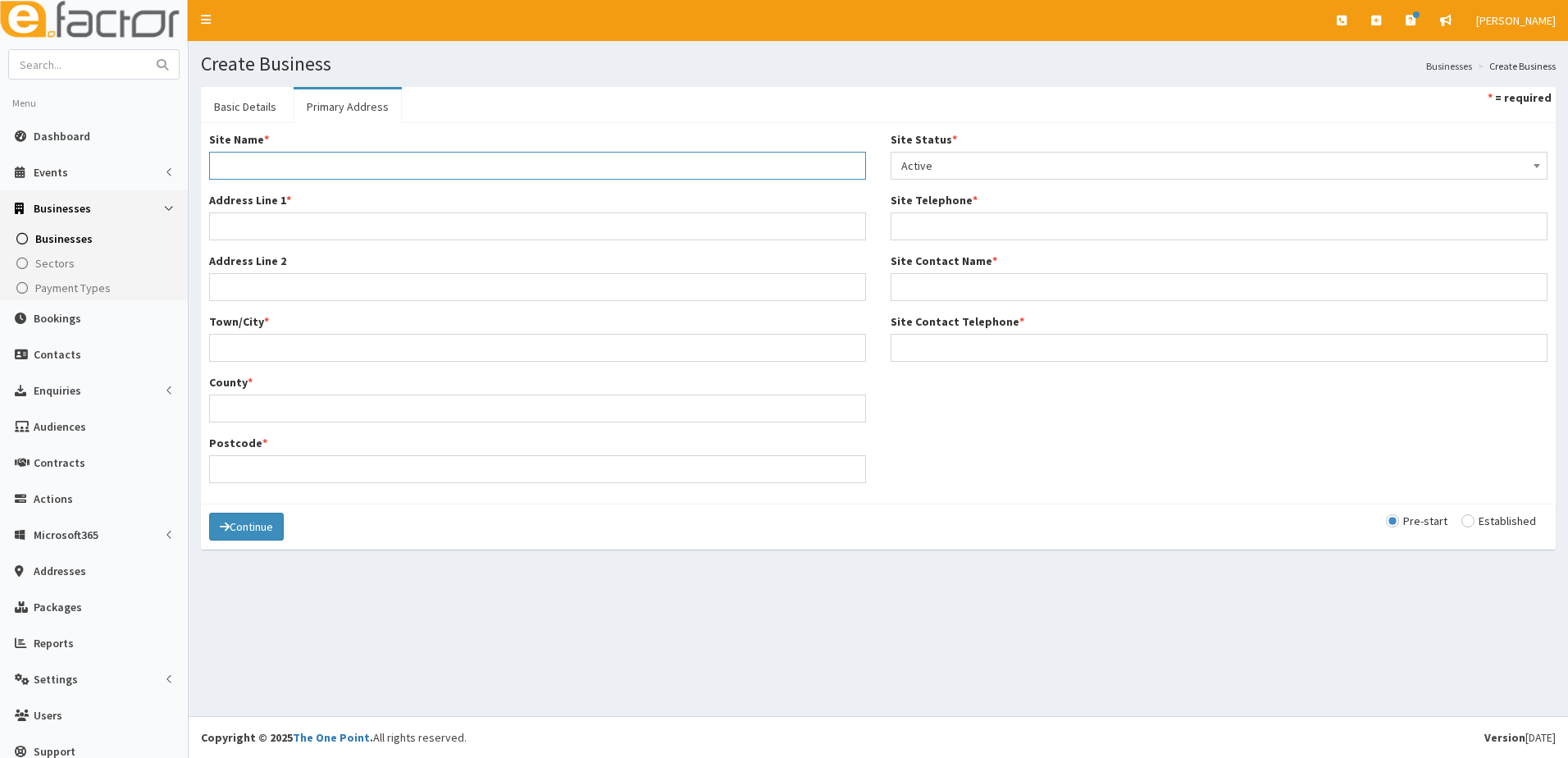
click at [274, 163] on input "Site Name *" at bounding box center [537, 165] width 657 height 28
type input "Home"
click at [228, 226] on input "Address Line 1 *" at bounding box center [537, 227] width 657 height 28
type input "[STREET_ADDRESS]"
type input "Grimsby"
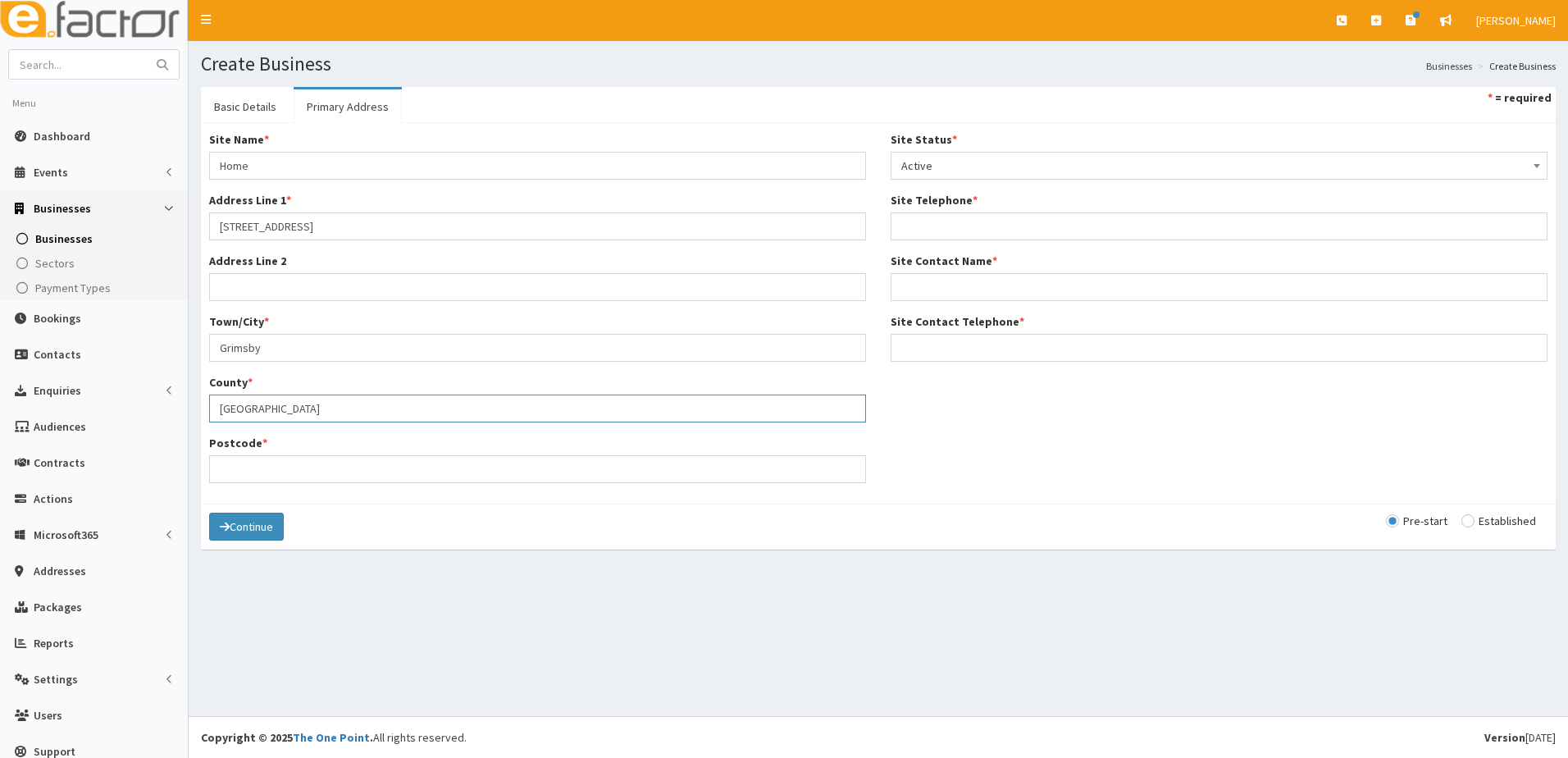
type input "North East Lincolnshire"
click at [542, 503] on div "Possible Duplicates 5 businesses which match the phrase ' Grant King ( prestart…" at bounding box center [878, 313] width 1355 height 381
click at [281, 470] on input "Postcode *" at bounding box center [537, 469] width 657 height 28
type input "d"
type input "DN34 5SJ"
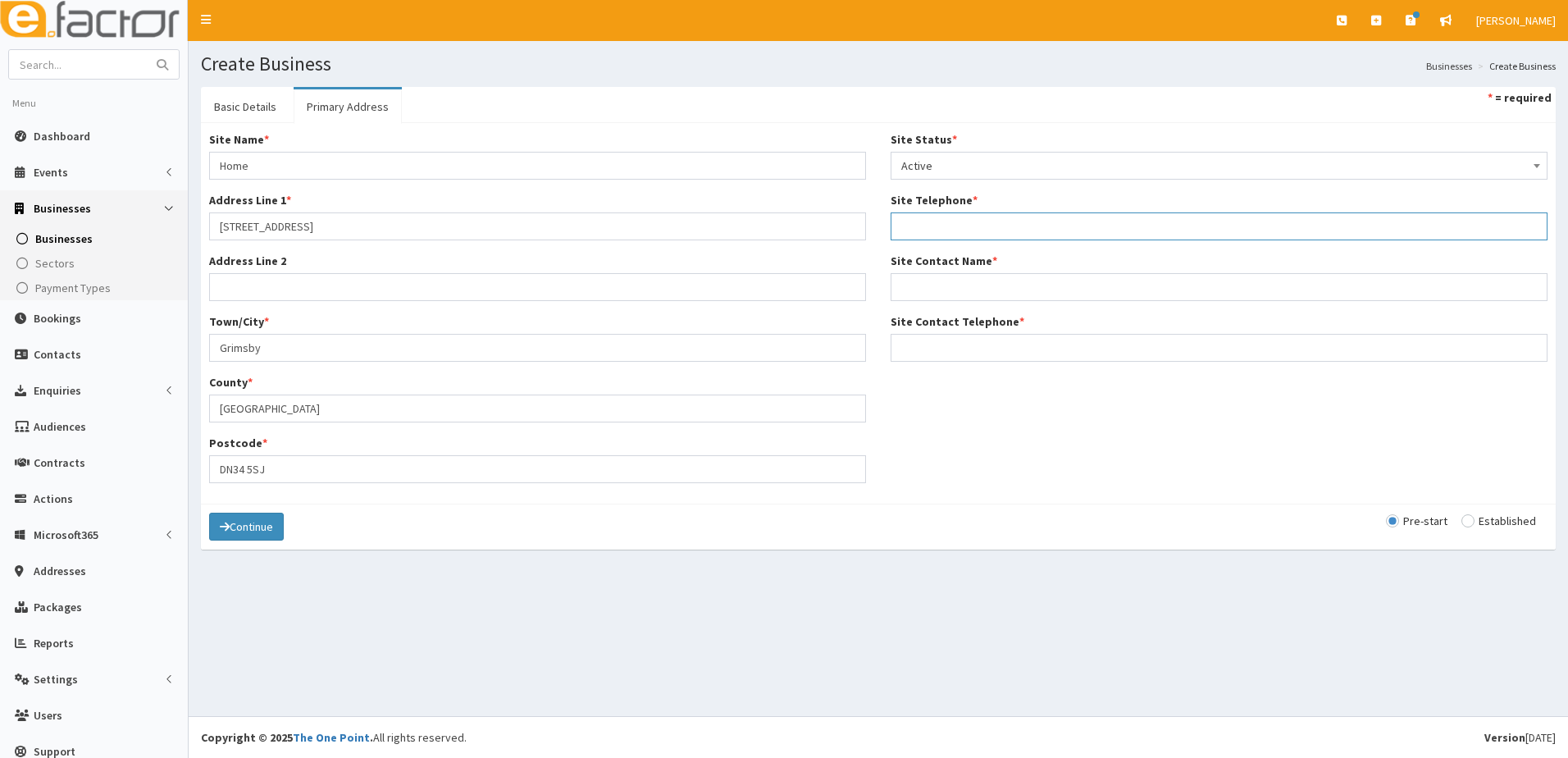
click at [919, 235] on input "Site Telephone *" at bounding box center [1219, 227] width 657 height 28
click at [914, 228] on input "Site Telephone *" at bounding box center [1219, 227] width 657 height 28
paste input "07877547557"
type input "07877547557"
click at [914, 278] on input "Site Contact Name *" at bounding box center [1219, 287] width 657 height 28
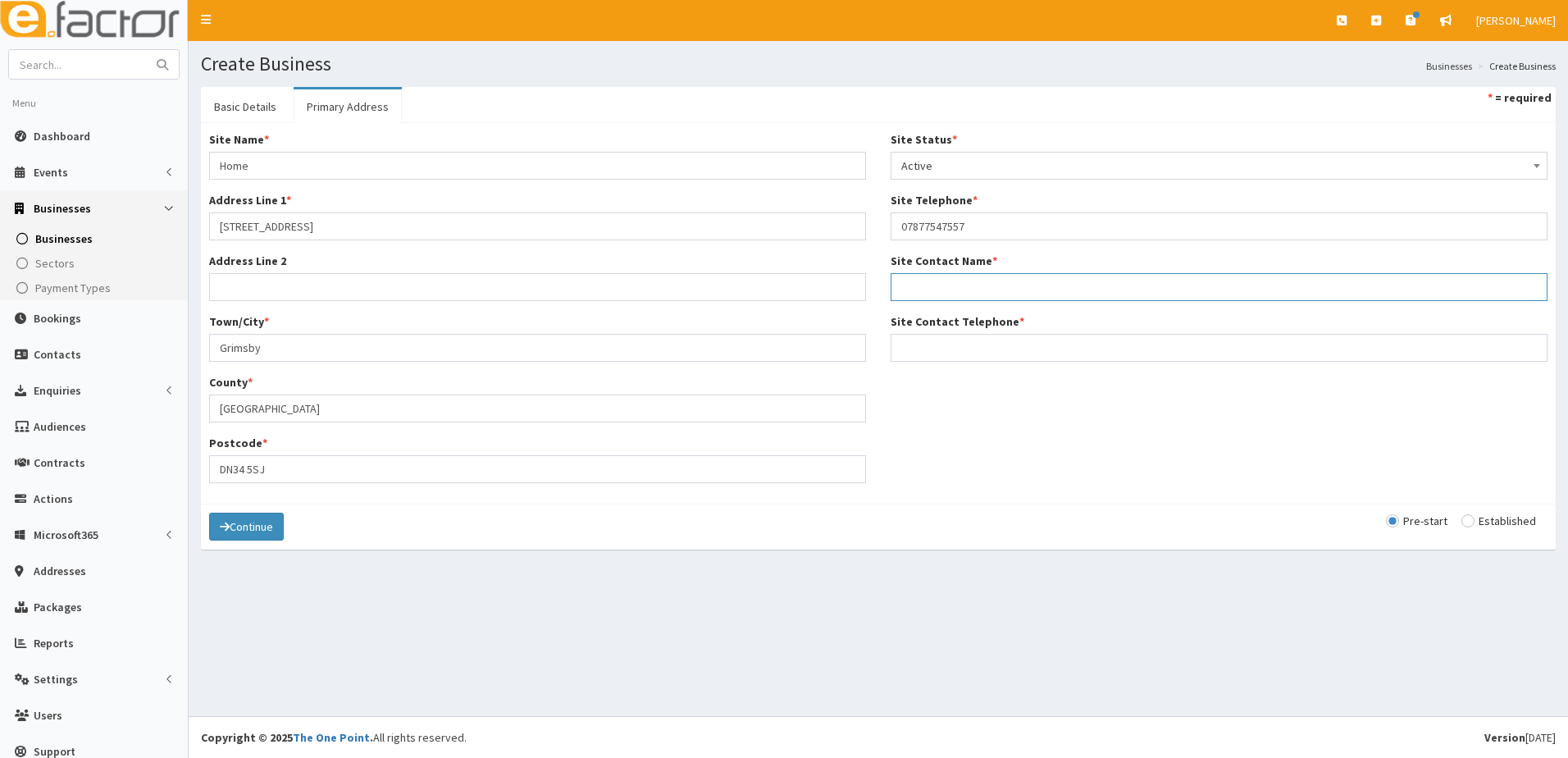
click at [914, 278] on input "Site Contact Name *" at bounding box center [1219, 287] width 657 height 28
type input "g"
type input "Grant King"
click at [916, 347] on input "Site Contact Telephone *" at bounding box center [1219, 347] width 657 height 28
click at [926, 337] on input "Site Contact Telephone *" at bounding box center [1219, 347] width 657 height 28
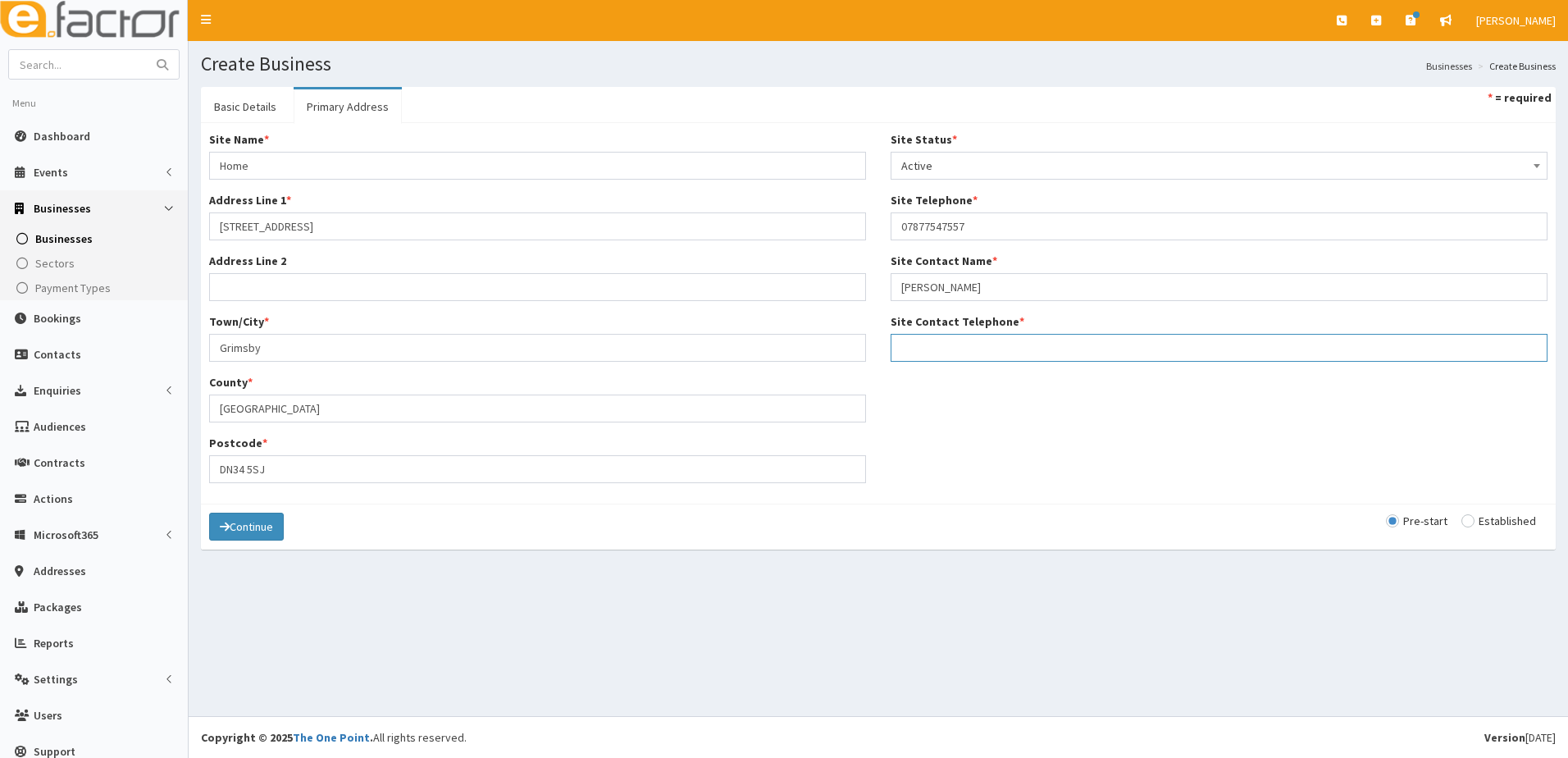
paste input "07877547557"
type input "07877547557"
click at [265, 528] on button "Continue" at bounding box center [246, 527] width 74 height 28
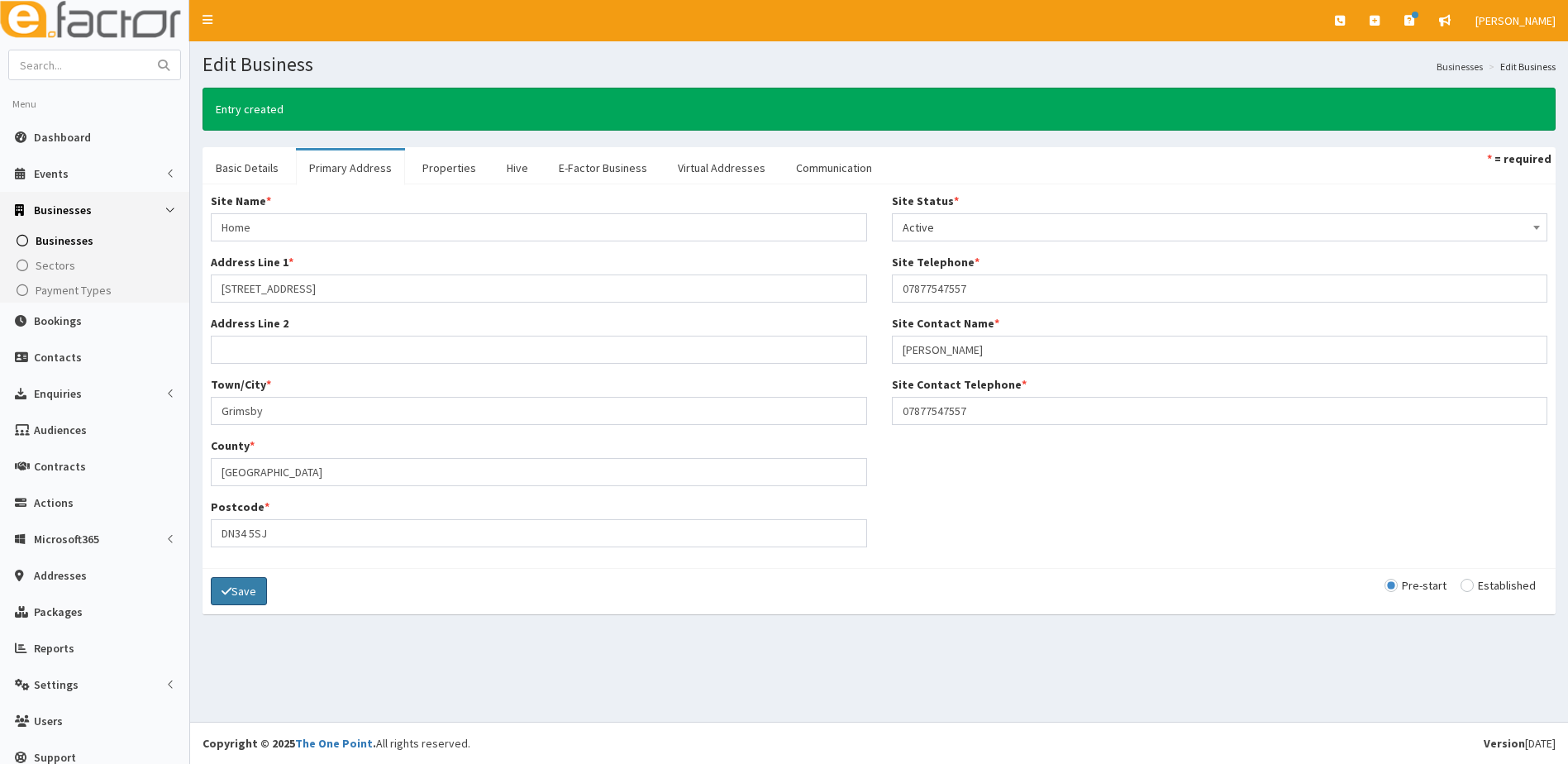
click at [239, 586] on button "Save" at bounding box center [239, 591] width 56 height 28
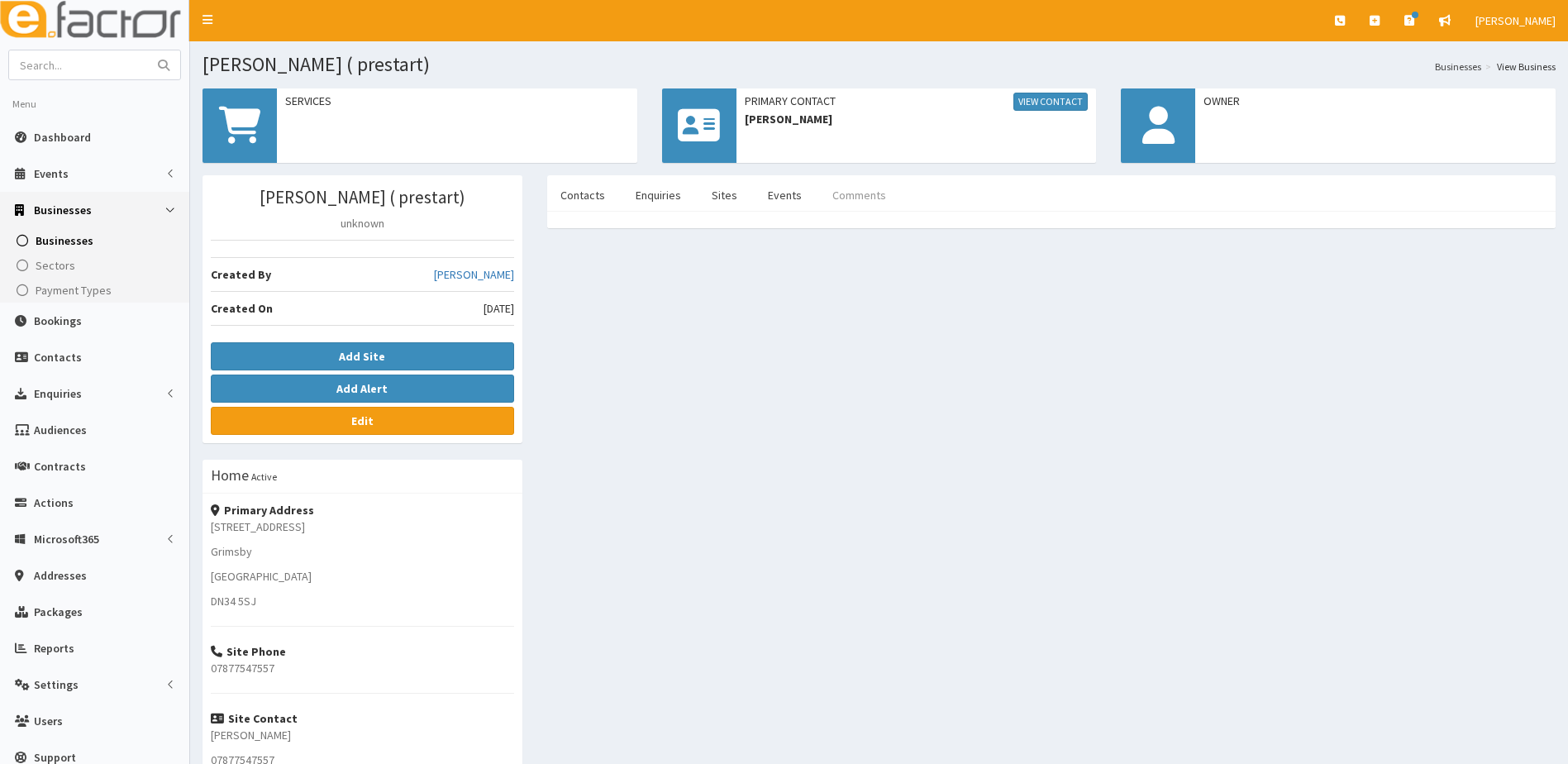
click at [868, 190] on link "Comments" at bounding box center [859, 195] width 81 height 35
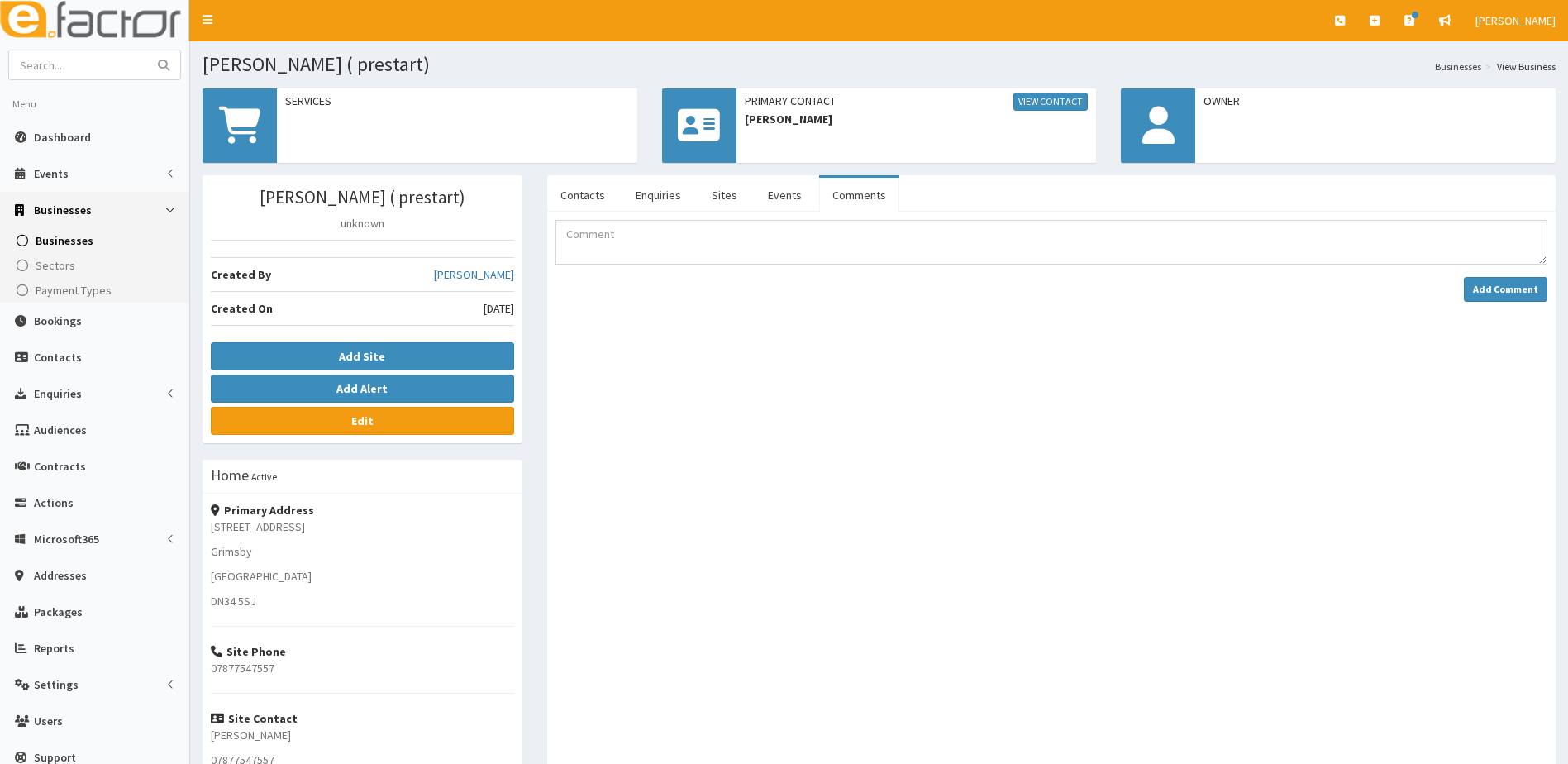
scroll to position [184, 0]
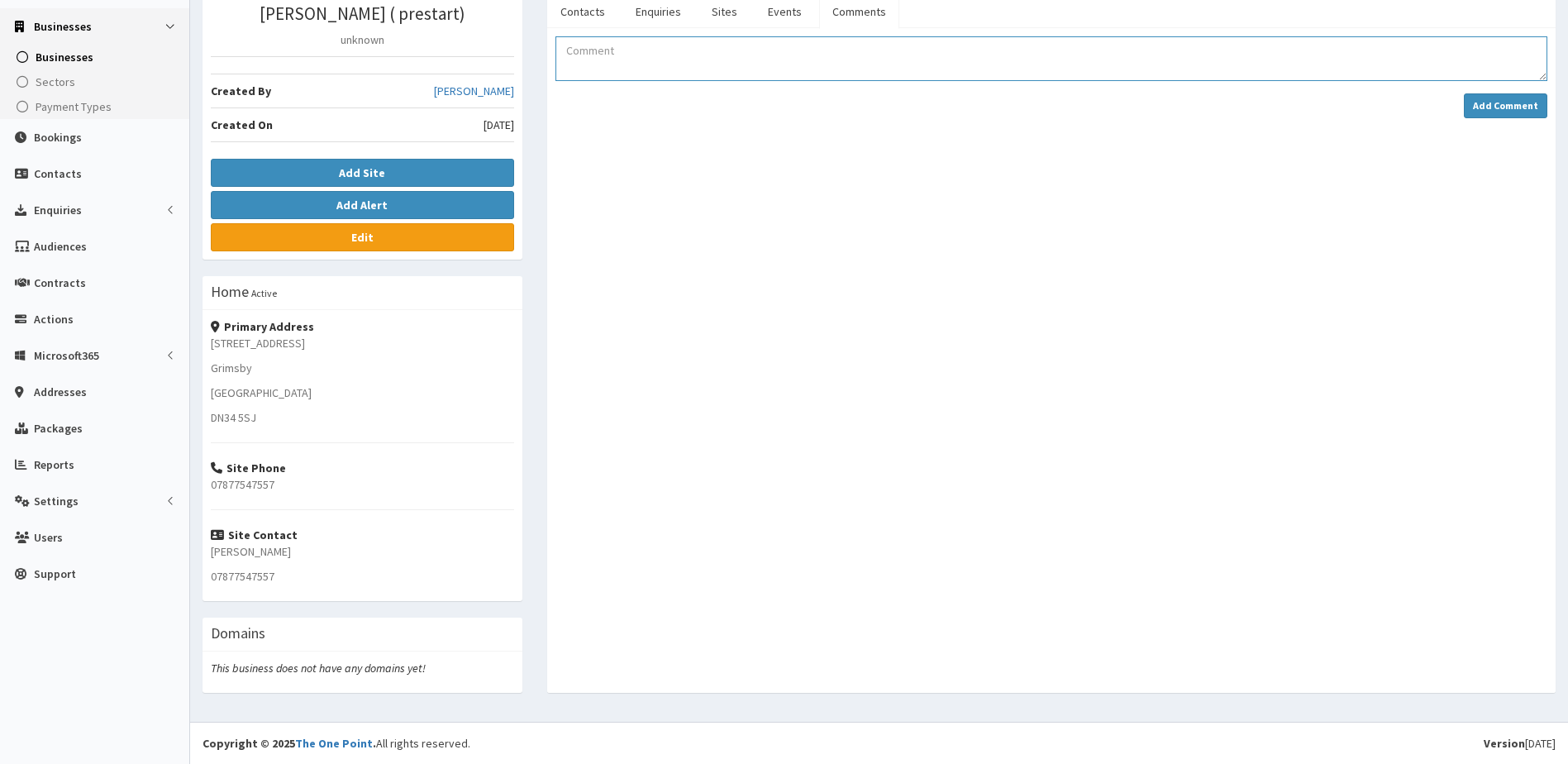
click at [688, 65] on textarea "Comment" at bounding box center [1050, 59] width 991 height 45
type textarea "Grant has booked on BYOB Sep 25"
click at [1486, 109] on strong "Add Comment" at bounding box center [1505, 105] width 66 height 12
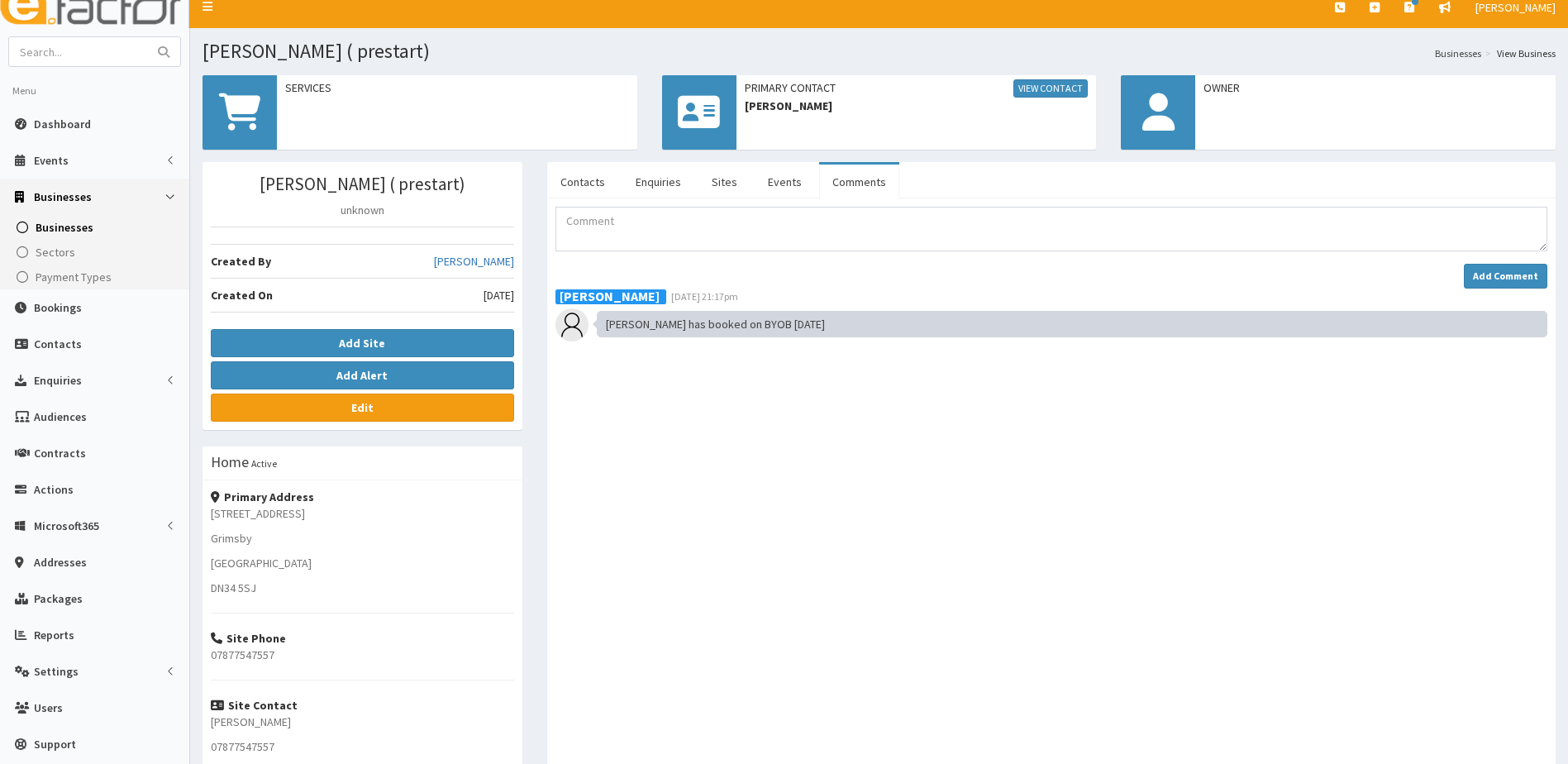
scroll to position [0, 0]
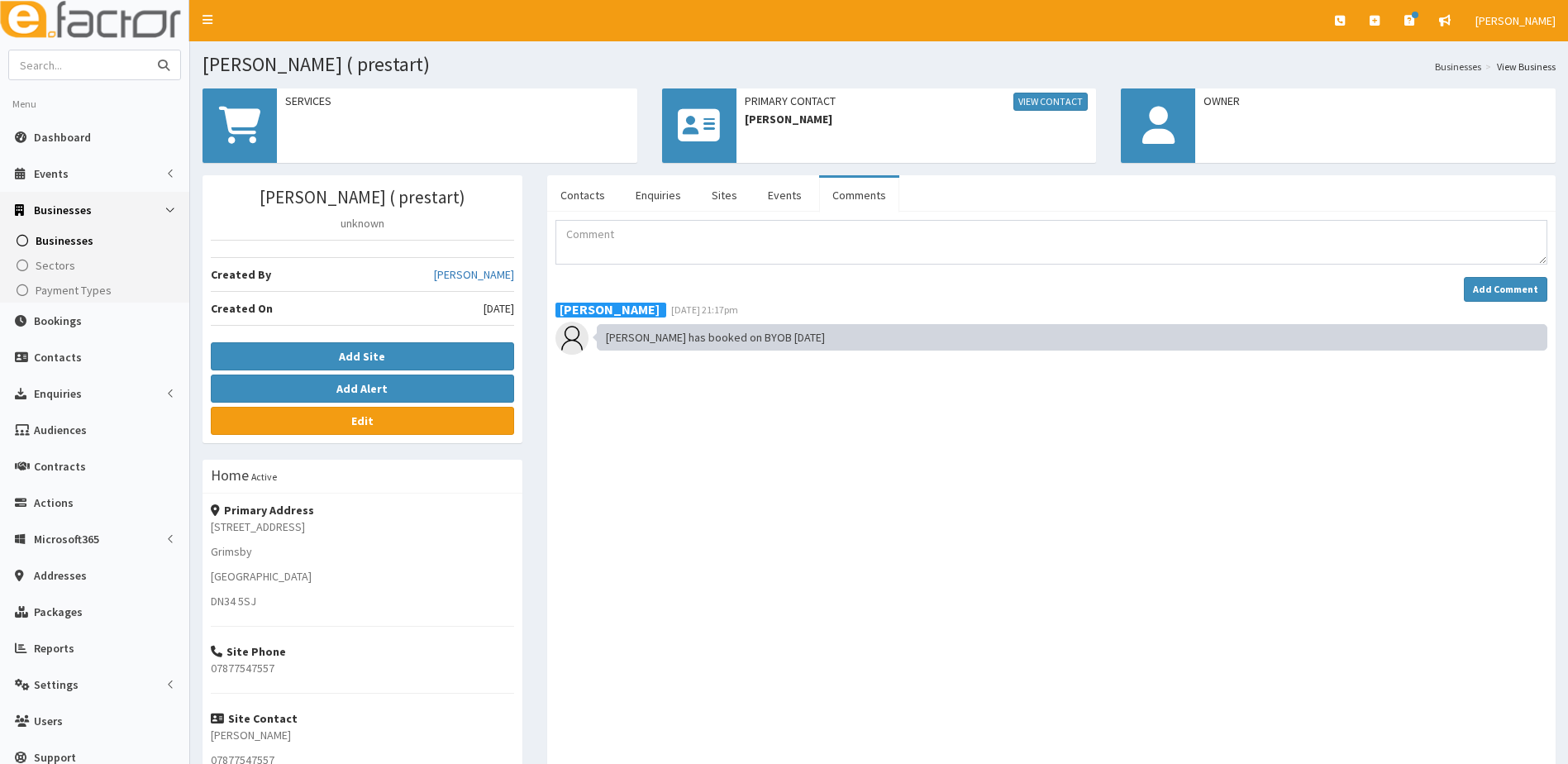
click at [49, 71] on input "text" at bounding box center [79, 65] width 139 height 29
type input "[PERSON_NAME]"
click at [147, 51] on button "submit" at bounding box center [163, 65] width 33 height 29
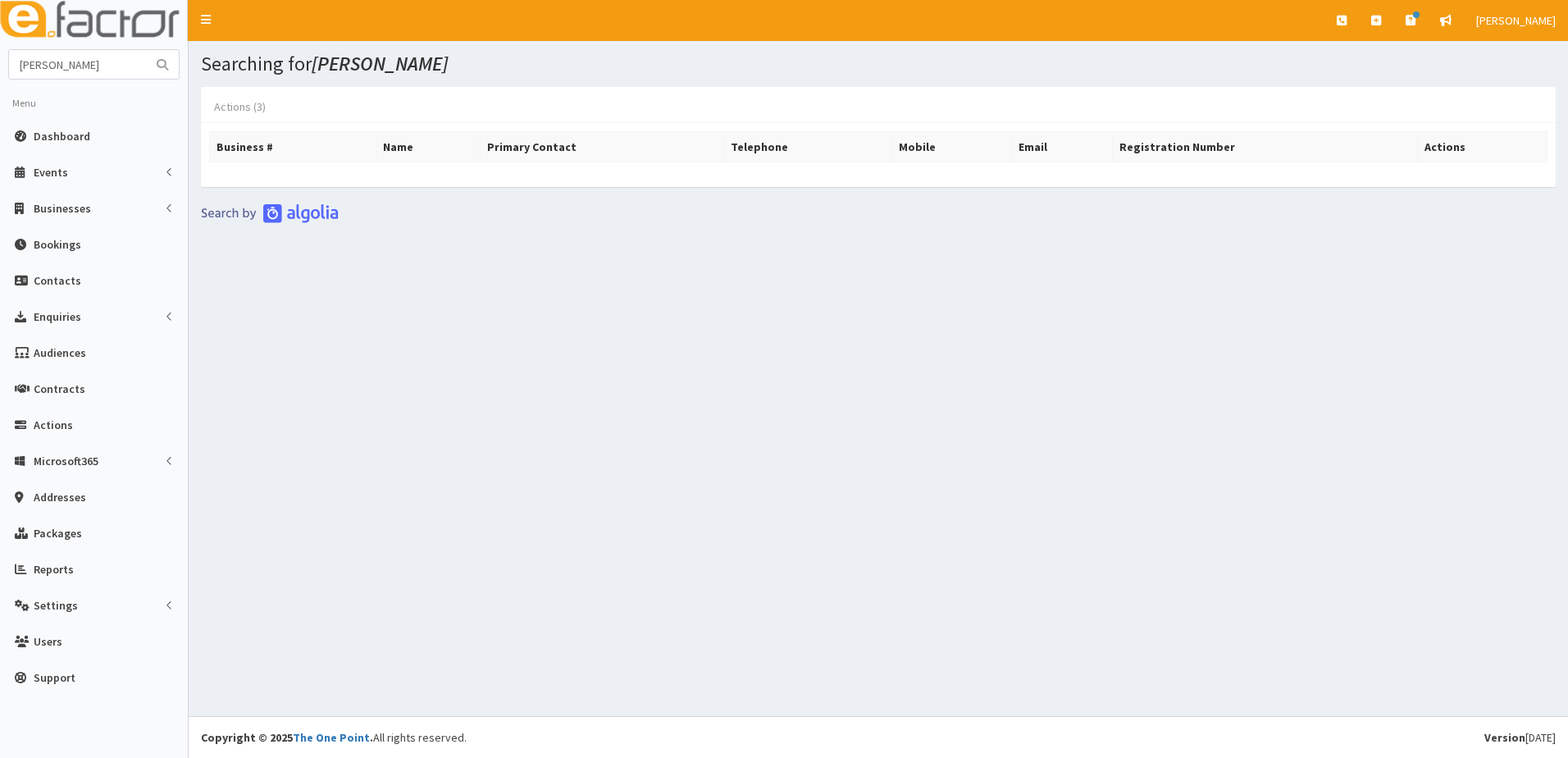
click at [238, 102] on link "Actions (3)" at bounding box center [240, 106] width 78 height 34
